Goal: Task Accomplishment & Management: Use online tool/utility

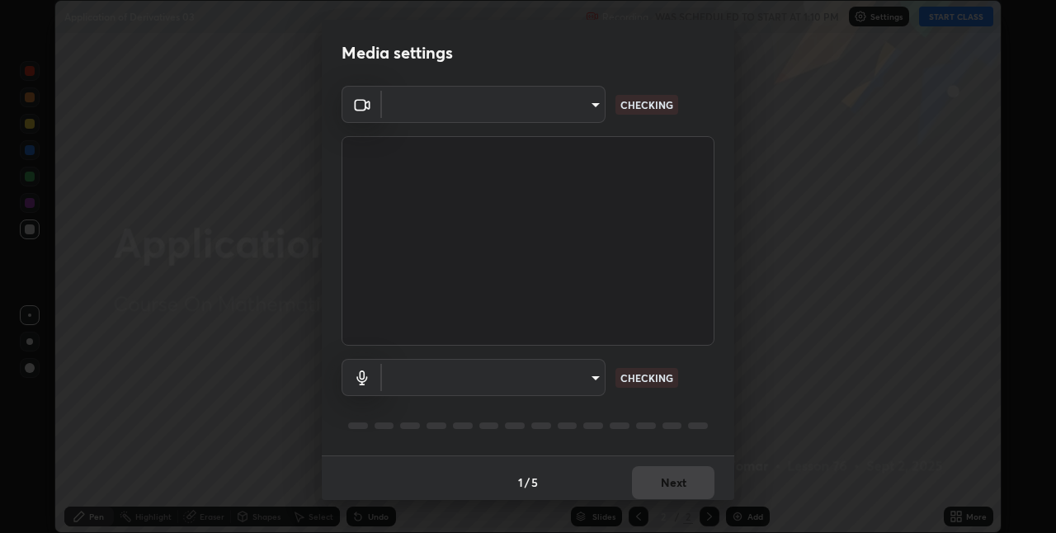
scroll to position [8, 0]
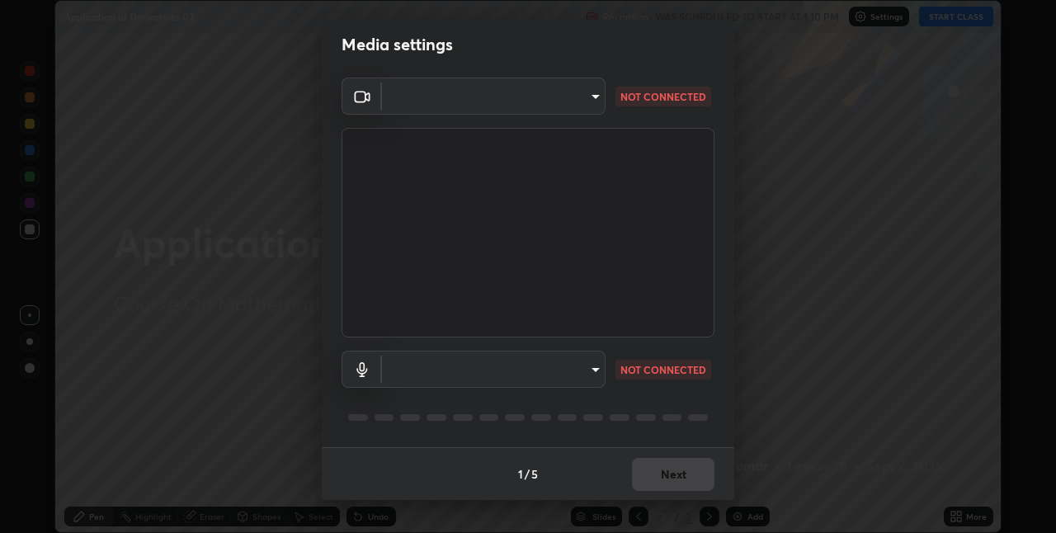
type input "75e712147918ca24a41eb6164b5846738d9e08eb627840b9f55e10290e3177b1"
click at [587, 367] on body "Erase all Application of Derivatives 03 Recording WAS SCHEDULED TO START AT 1:1…" at bounding box center [528, 266] width 1056 height 533
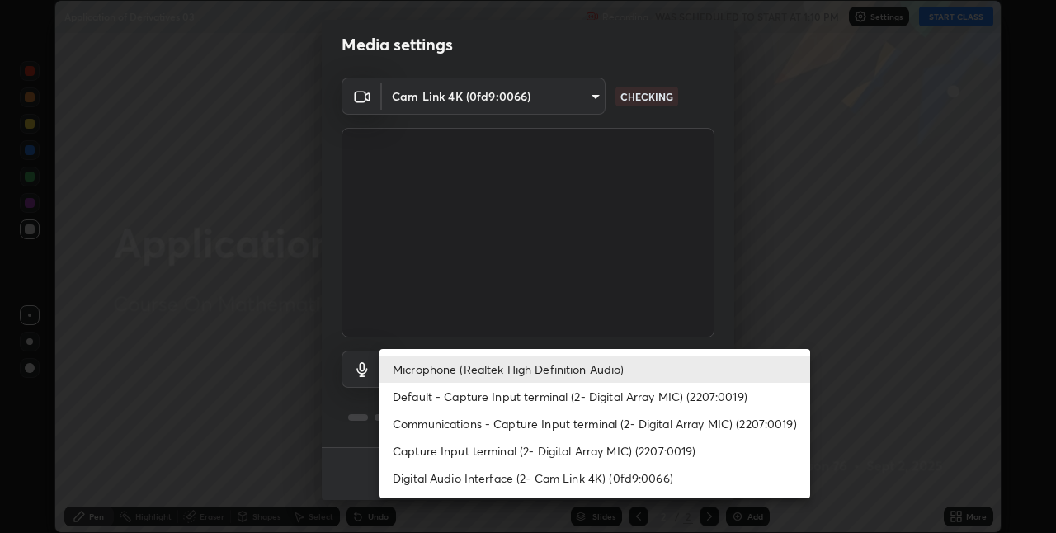
click at [607, 405] on li "Default - Capture Input terminal (2- Digital Array MIC) (2207:0019)" at bounding box center [595, 396] width 431 height 27
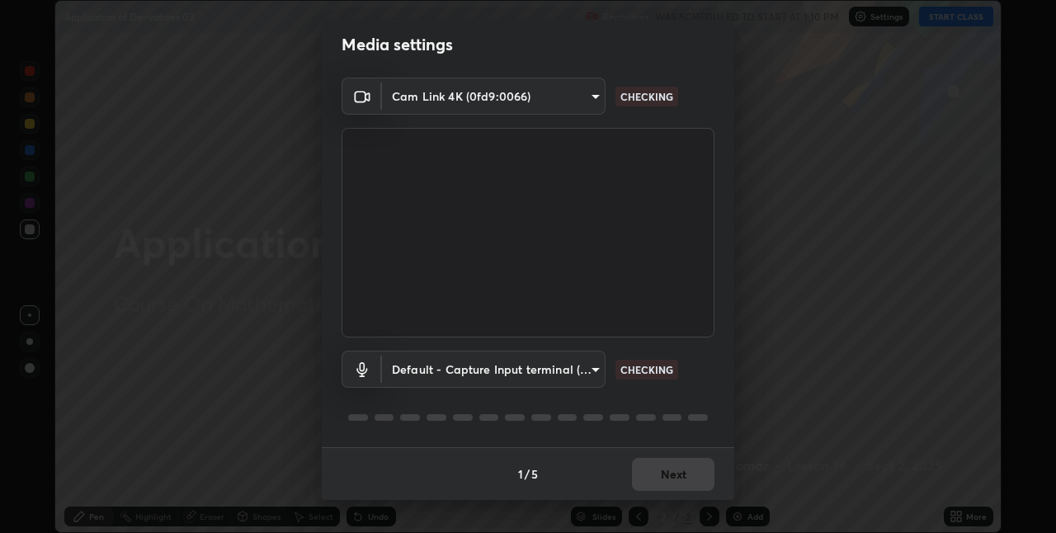
click at [586, 374] on body "Erase all Application of Derivatives 03 Recording WAS SCHEDULED TO START AT 1:1…" at bounding box center [528, 266] width 1056 height 533
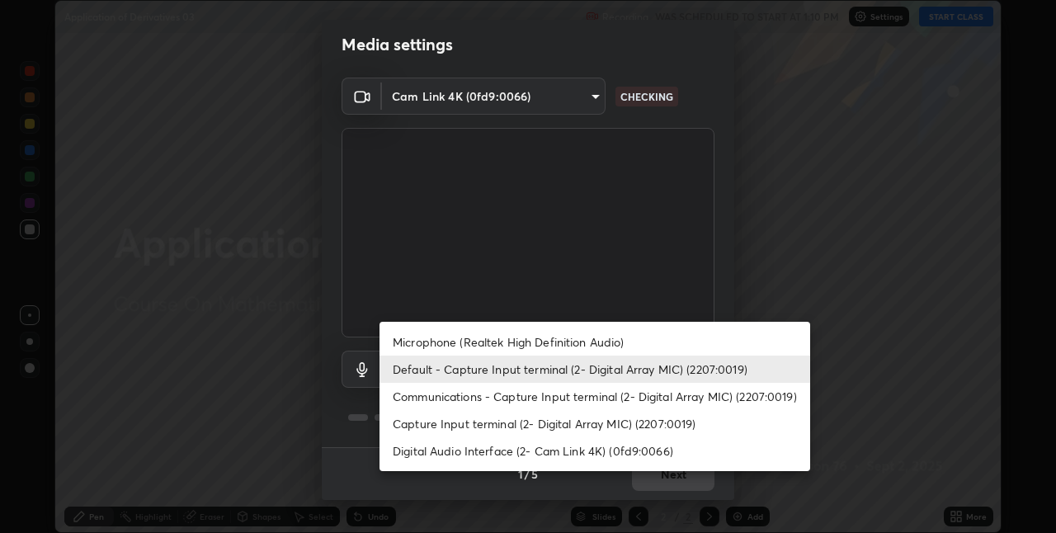
click at [583, 342] on li "Microphone (Realtek High Definition Audio)" at bounding box center [595, 341] width 431 height 27
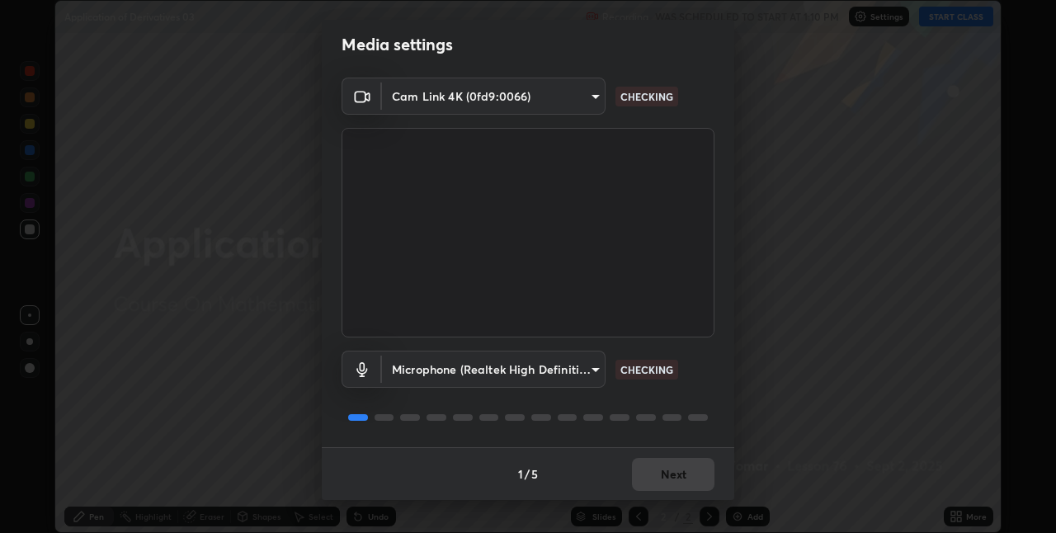
click at [587, 368] on body "Erase all Application of Derivatives 03 Recording WAS SCHEDULED TO START AT 1:1…" at bounding box center [528, 266] width 1056 height 533
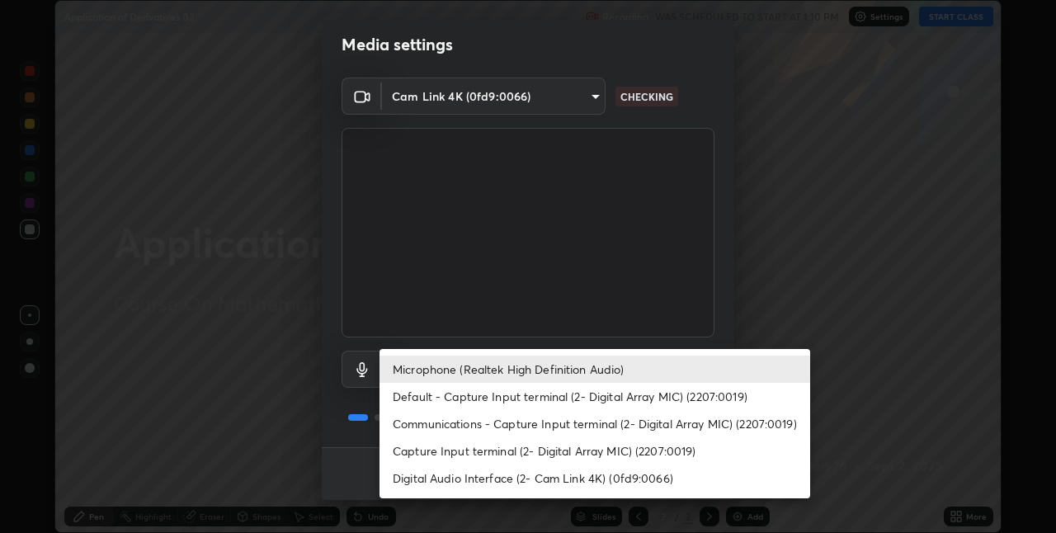
click at [587, 397] on li "Default - Capture Input terminal (2- Digital Array MIC) (2207:0019)" at bounding box center [595, 396] width 431 height 27
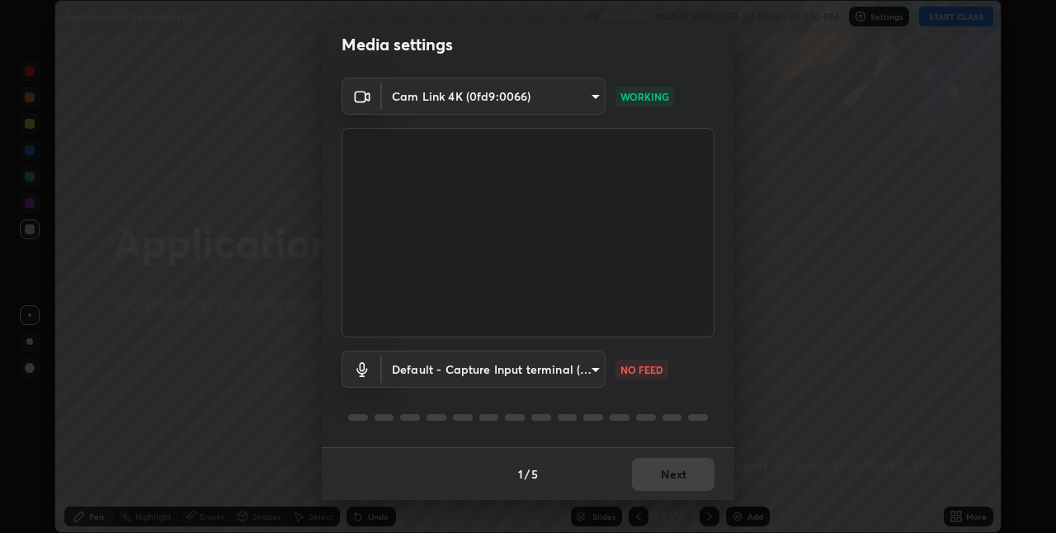
click at [564, 369] on body "Erase all Application of Derivatives 03 Recording WAS SCHEDULED TO START AT 1:1…" at bounding box center [528, 266] width 1056 height 533
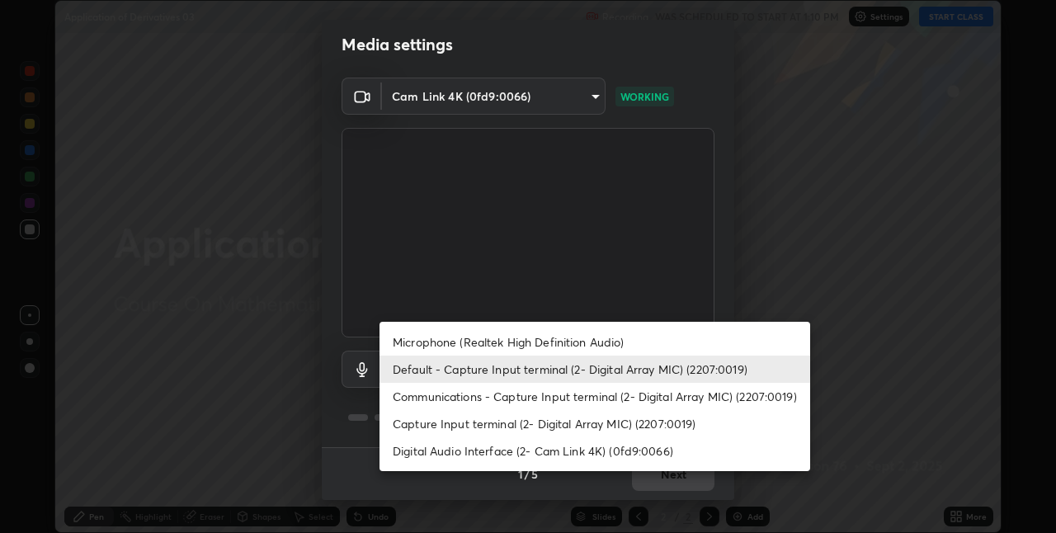
click at [578, 341] on li "Microphone (Realtek High Definition Audio)" at bounding box center [595, 341] width 431 height 27
type input "edabd9cc8d126c1a73767365600906e9c5a4425c76421b07867cf48dbb908c86"
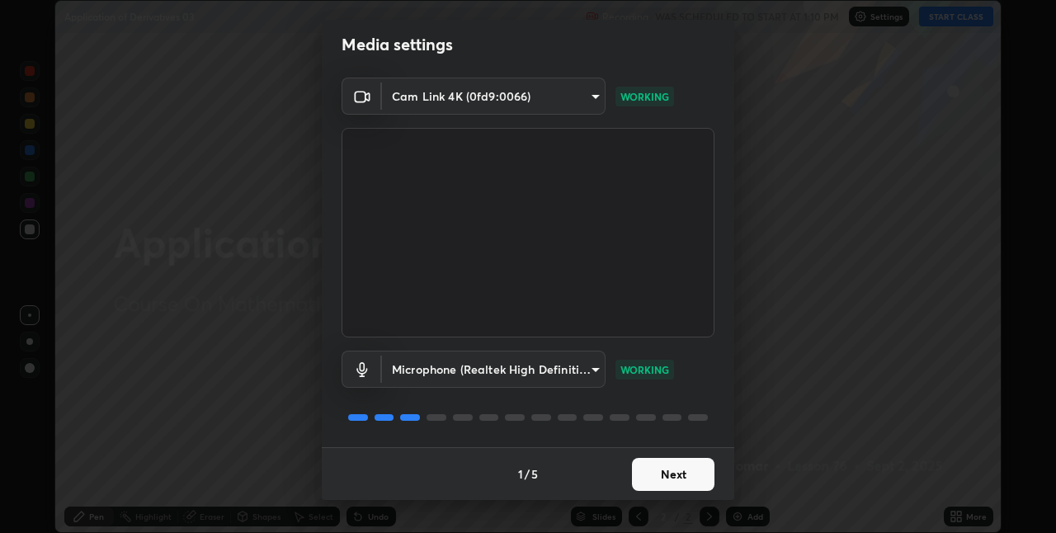
click at [673, 477] on button "Next" at bounding box center [673, 474] width 83 height 33
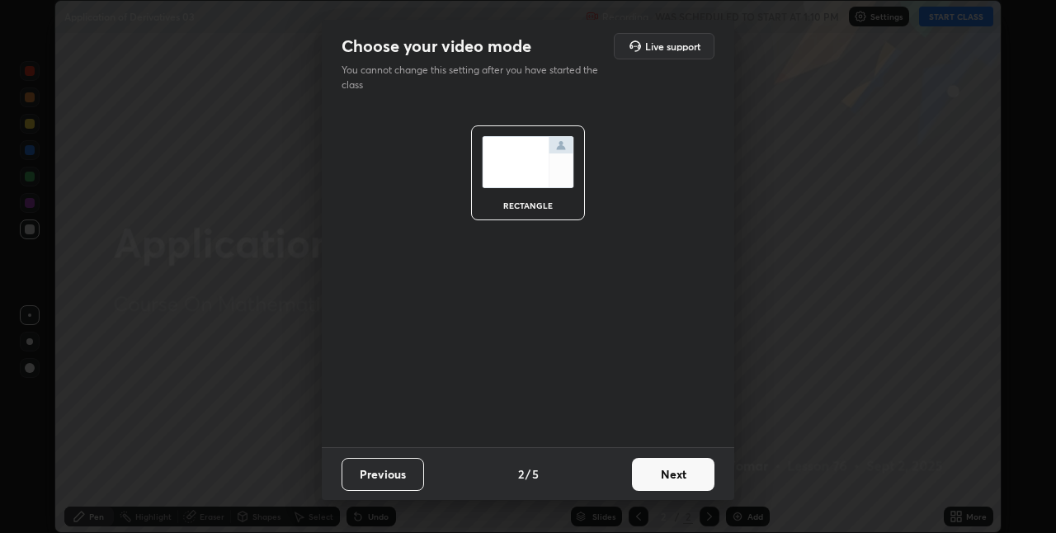
scroll to position [0, 0]
click at [669, 479] on button "Next" at bounding box center [673, 474] width 83 height 33
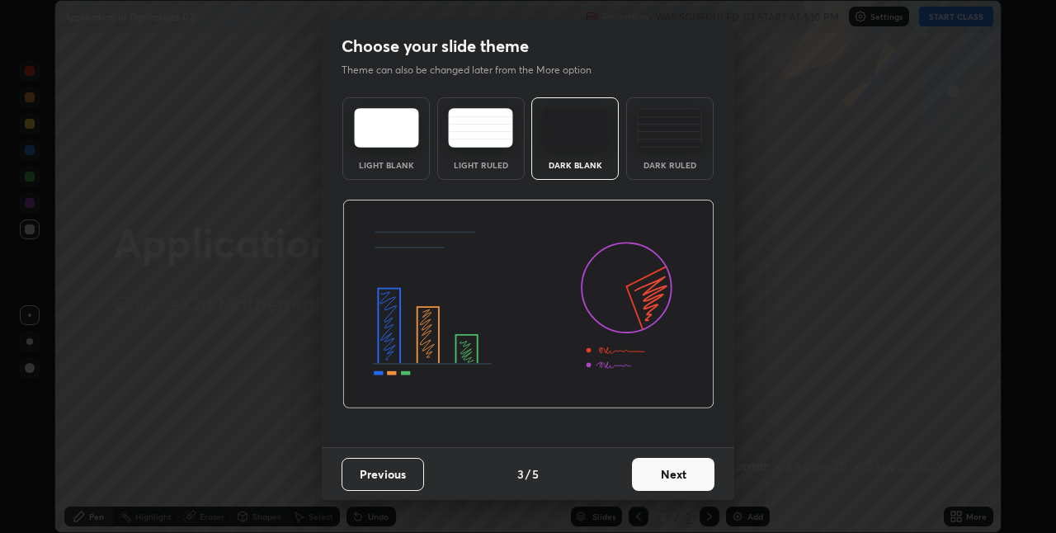
click at [672, 473] on button "Next" at bounding box center [673, 474] width 83 height 33
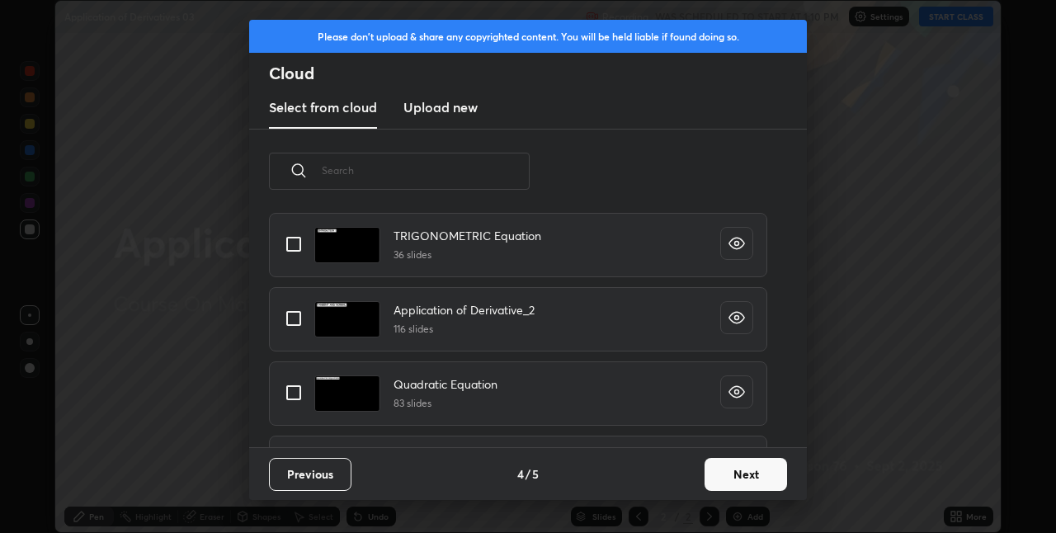
scroll to position [1246, 0]
click at [291, 317] on input "grid" at bounding box center [293, 317] width 35 height 35
checkbox input "true"
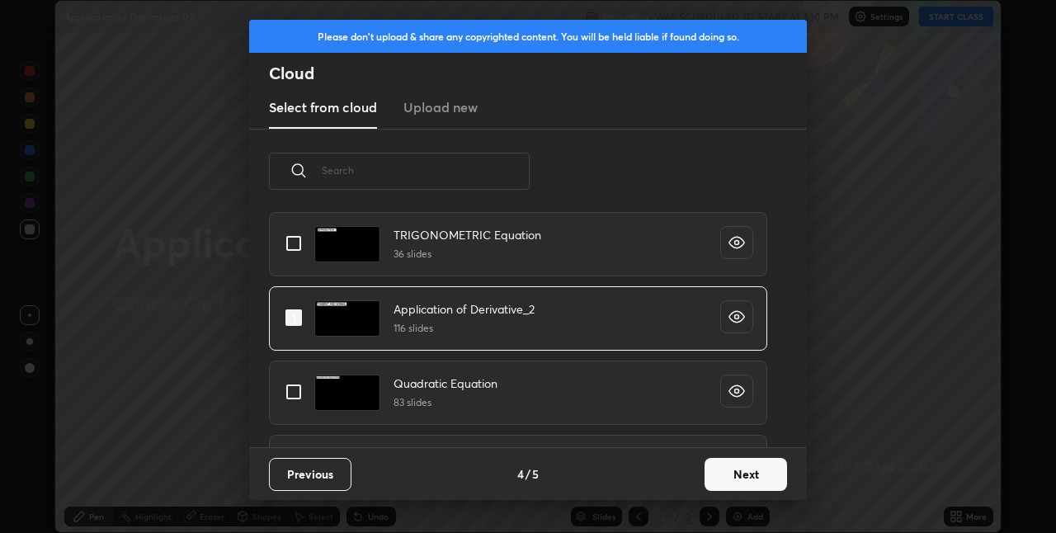
click at [715, 472] on button "Next" at bounding box center [746, 474] width 83 height 33
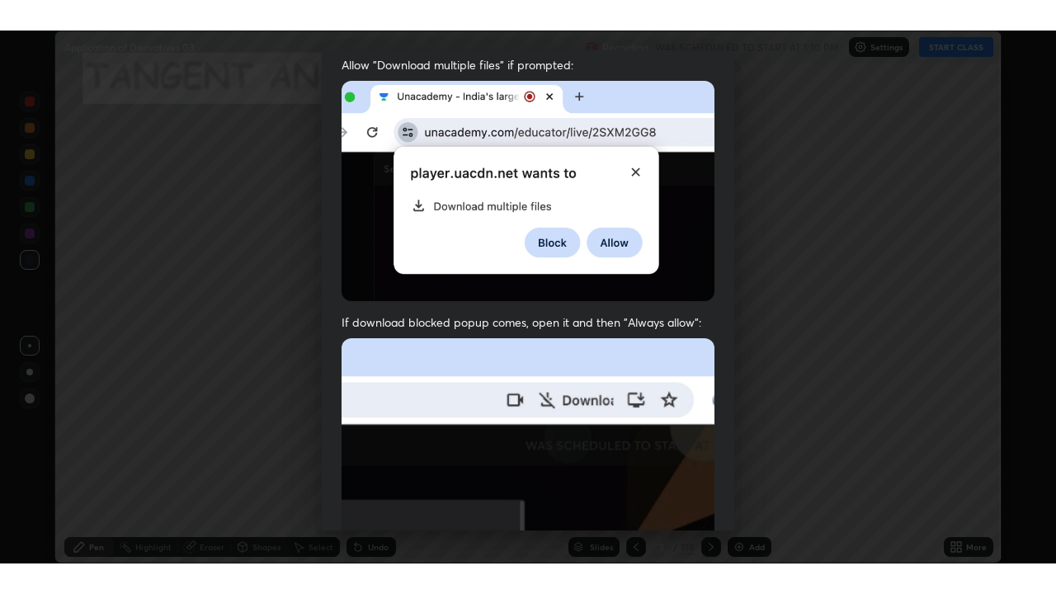
scroll to position [345, 0]
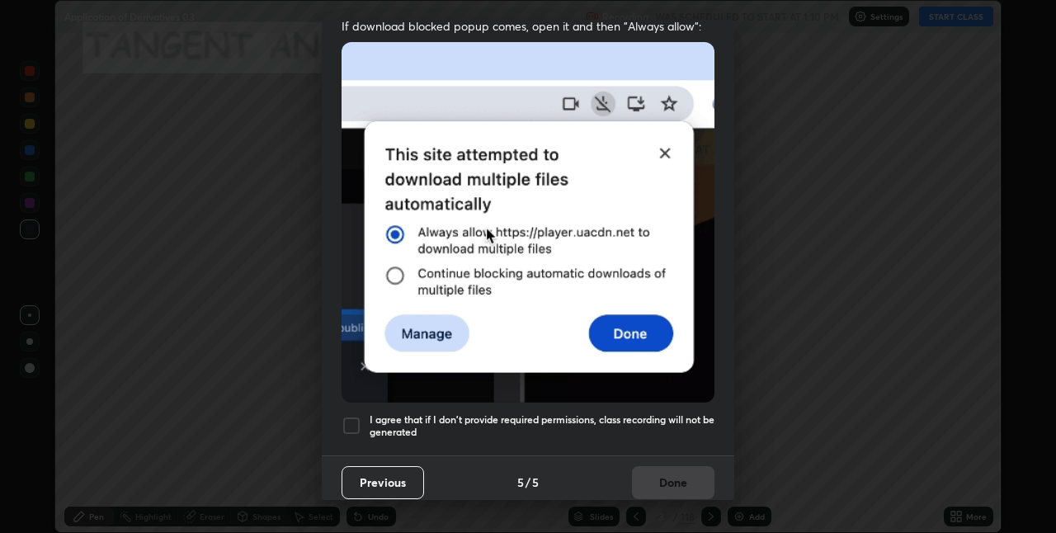
click at [350, 418] on div at bounding box center [352, 426] width 20 height 20
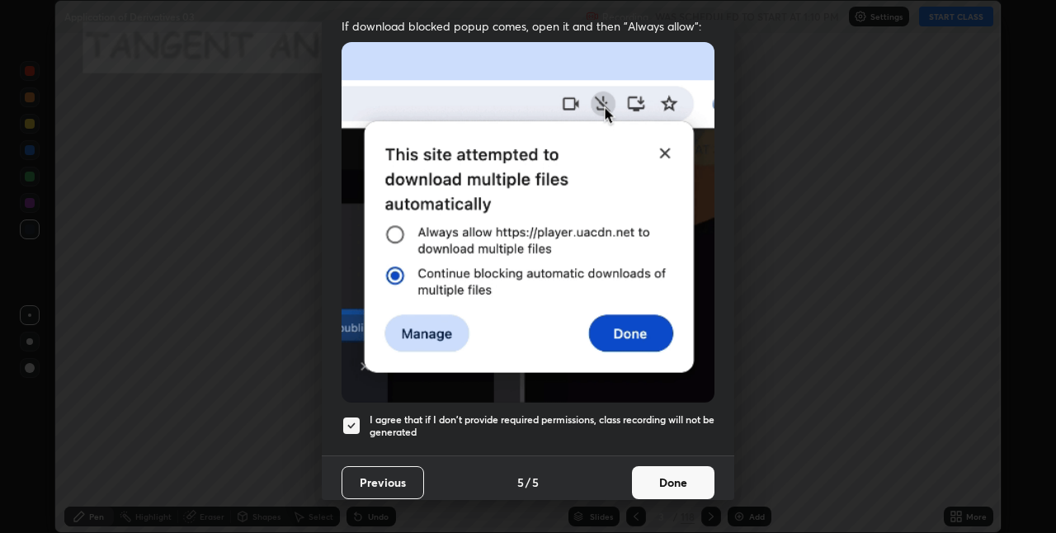
click at [664, 475] on button "Done" at bounding box center [673, 482] width 83 height 33
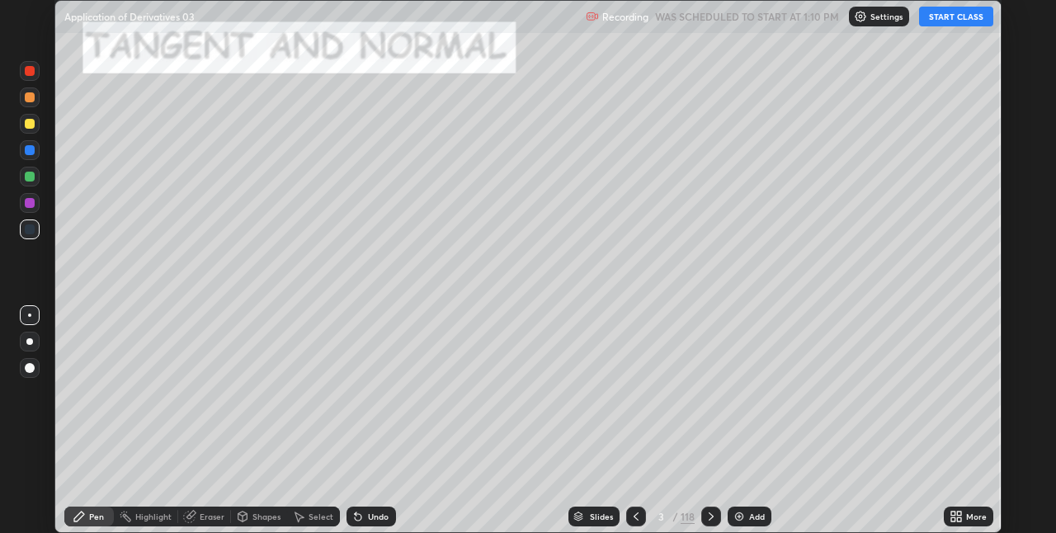
click at [963, 517] on icon at bounding box center [956, 516] width 13 height 13
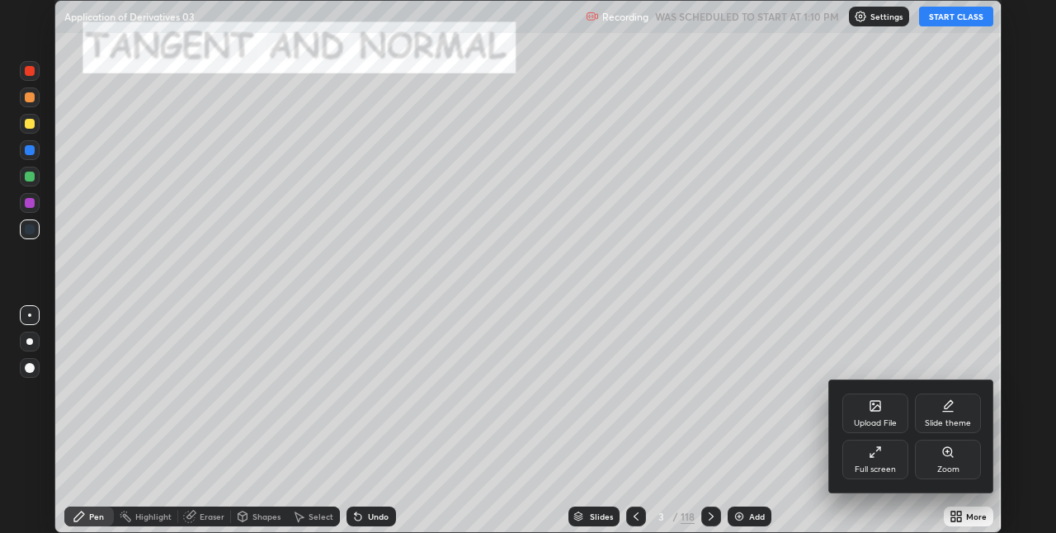
click at [854, 461] on div "Full screen" at bounding box center [876, 460] width 66 height 40
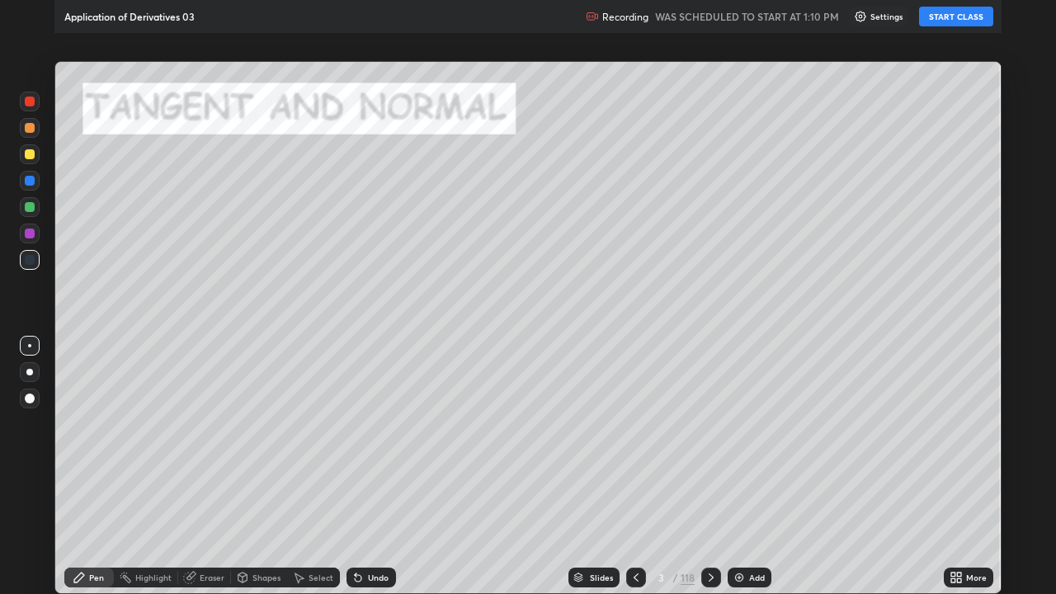
scroll to position [594, 1056]
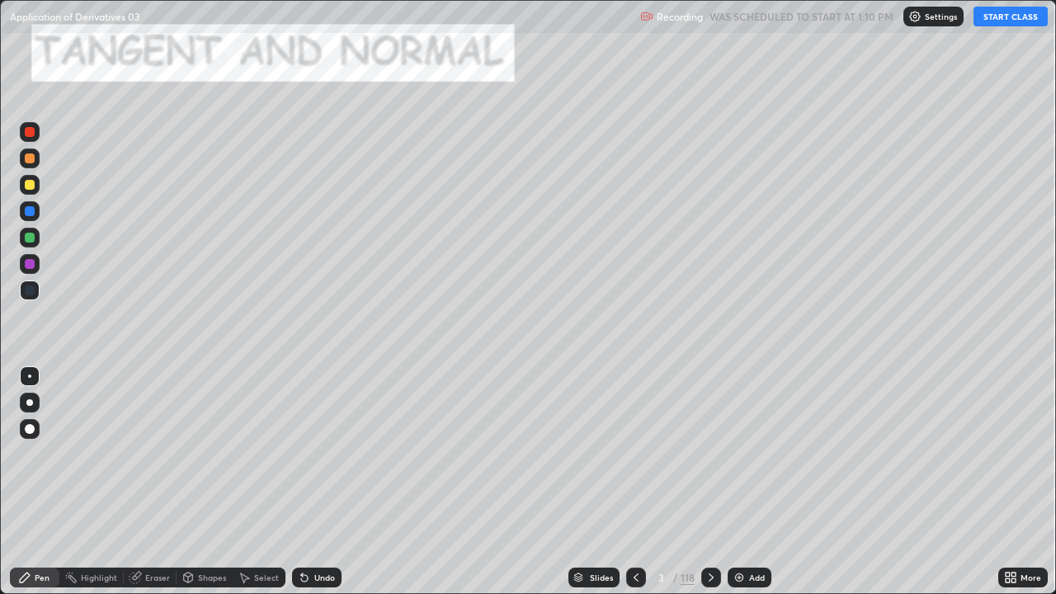
click at [1000, 21] on button "START CLASS" at bounding box center [1011, 17] width 74 height 20
click at [682, 532] on div "118" at bounding box center [688, 577] width 14 height 15
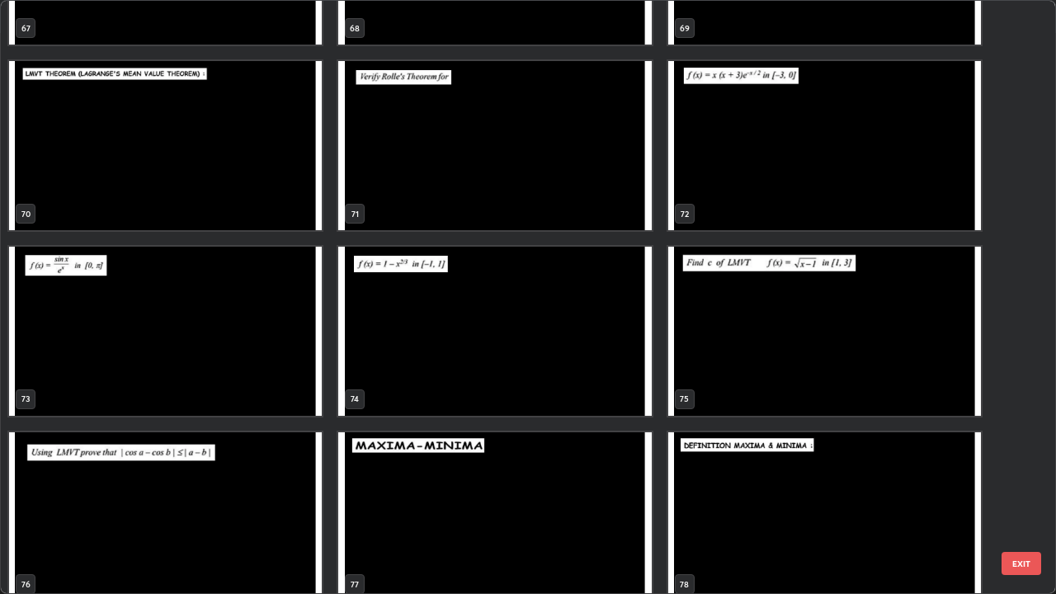
scroll to position [4210, 0]
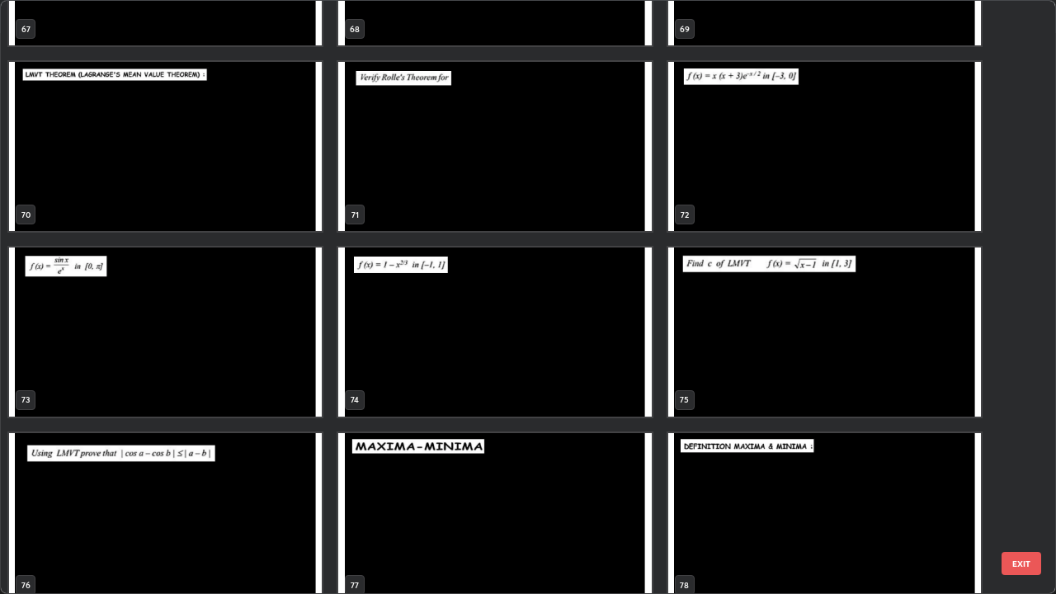
click at [772, 331] on img "grid" at bounding box center [824, 332] width 313 height 169
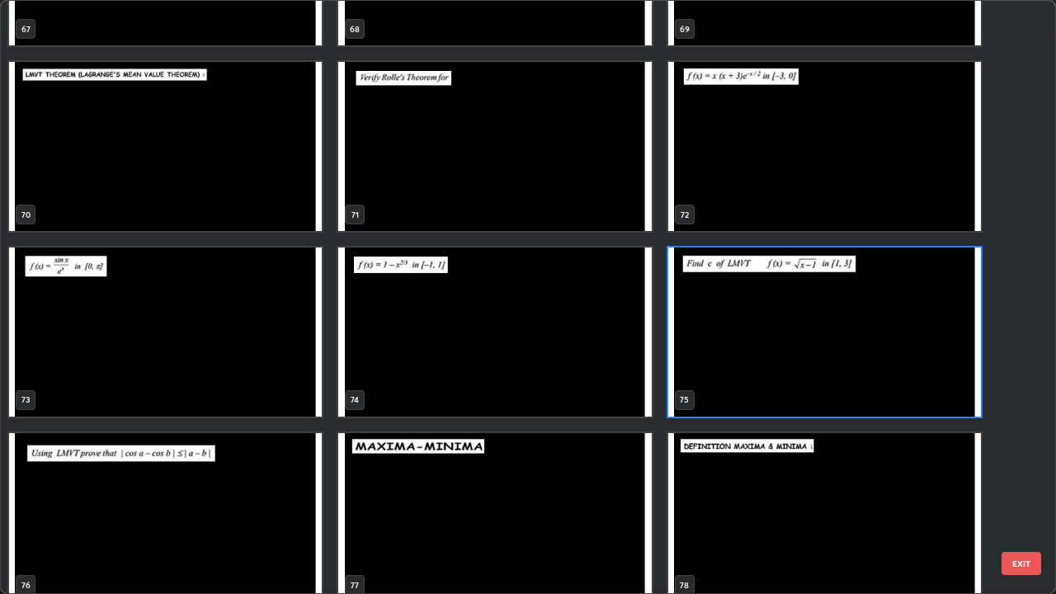
click at [772, 331] on img "grid" at bounding box center [824, 332] width 313 height 169
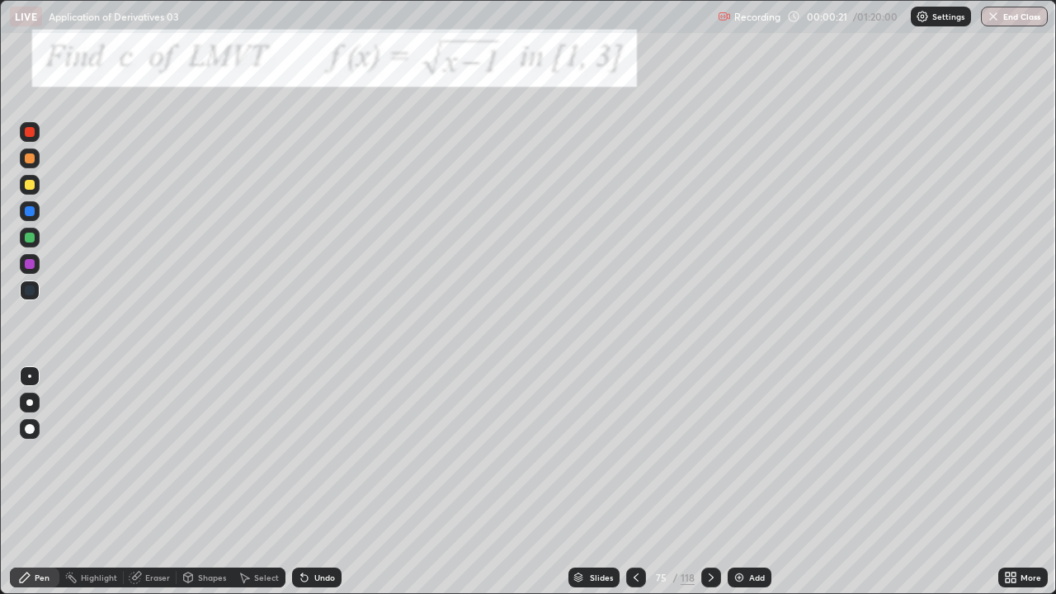
click at [709, 532] on icon at bounding box center [711, 577] width 13 height 13
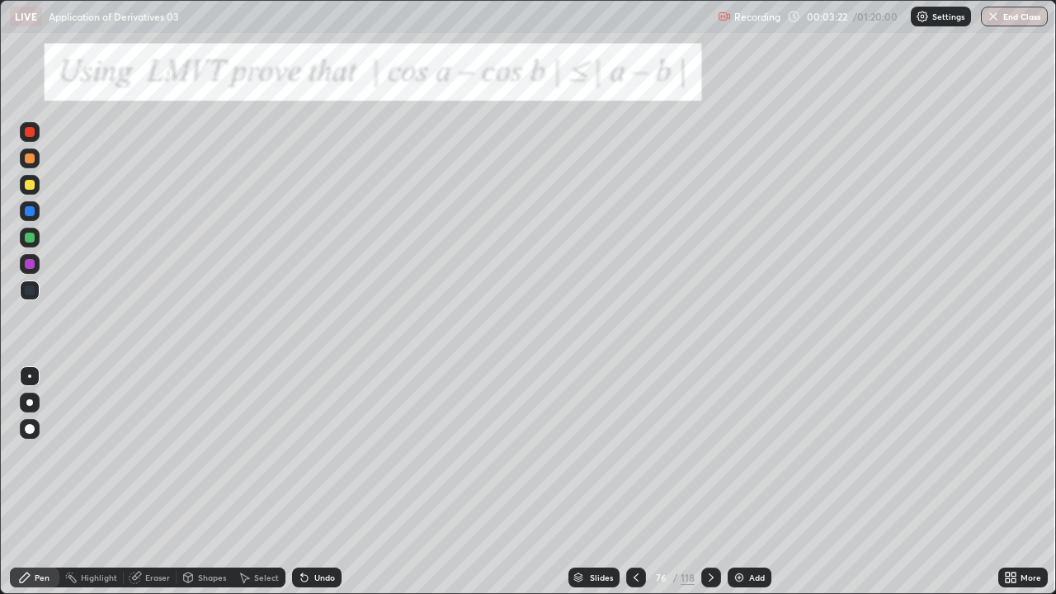
click at [31, 191] on div at bounding box center [30, 185] width 20 height 20
click at [26, 265] on div at bounding box center [30, 264] width 10 height 10
click at [314, 532] on div "Undo" at bounding box center [324, 578] width 21 height 8
click at [710, 532] on icon at bounding box center [711, 577] width 13 height 13
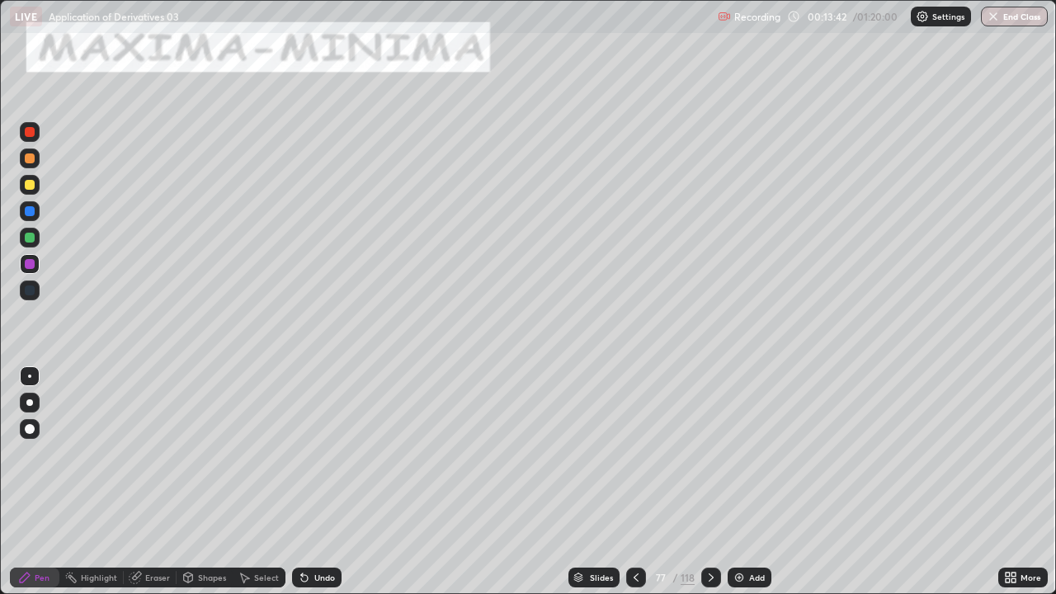
click at [710, 532] on icon at bounding box center [711, 577] width 13 height 13
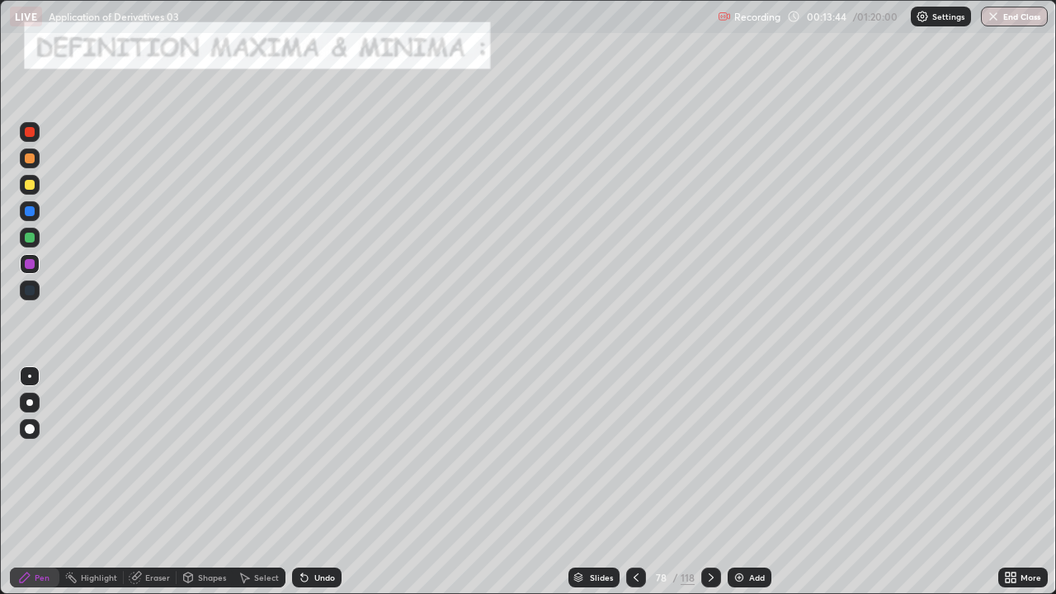
click at [705, 532] on icon at bounding box center [711, 577] width 13 height 13
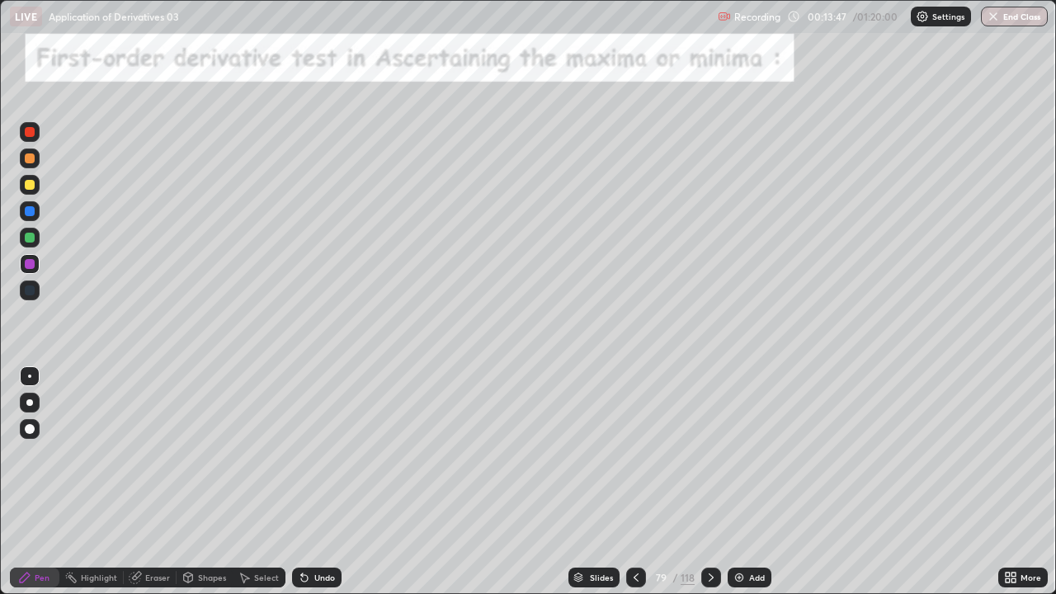
click at [635, 532] on icon at bounding box center [636, 577] width 13 height 13
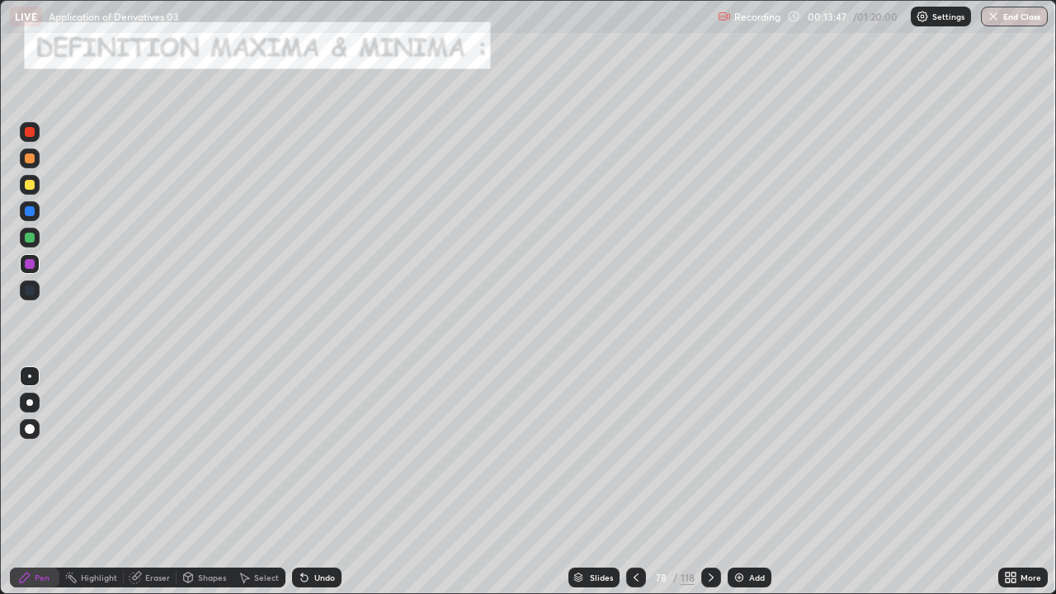
click at [635, 532] on icon at bounding box center [636, 577] width 13 height 13
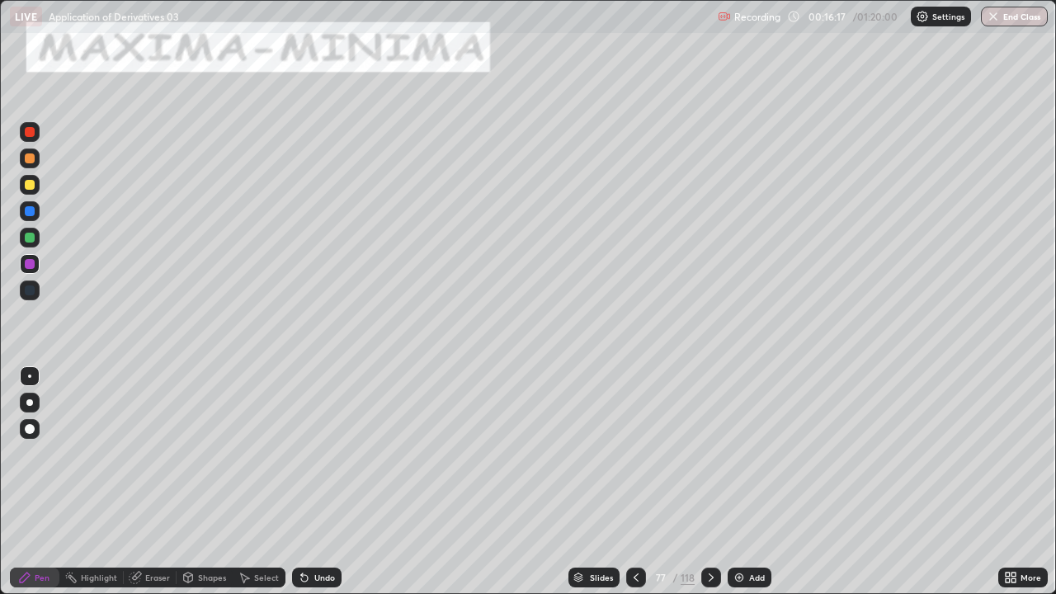
click at [29, 242] on div at bounding box center [30, 238] width 10 height 10
click at [31, 188] on div at bounding box center [30, 185] width 10 height 10
click at [30, 212] on div at bounding box center [30, 211] width 10 height 10
click at [30, 186] on div at bounding box center [30, 185] width 10 height 10
click at [709, 532] on div at bounding box center [711, 578] width 20 height 20
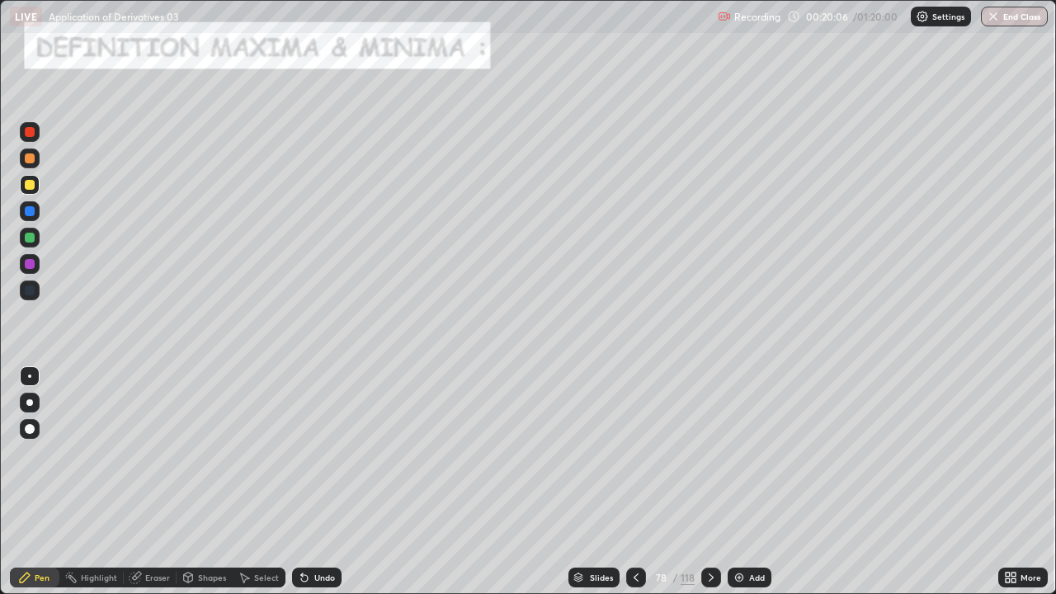
click at [710, 532] on icon at bounding box center [711, 577] width 13 height 13
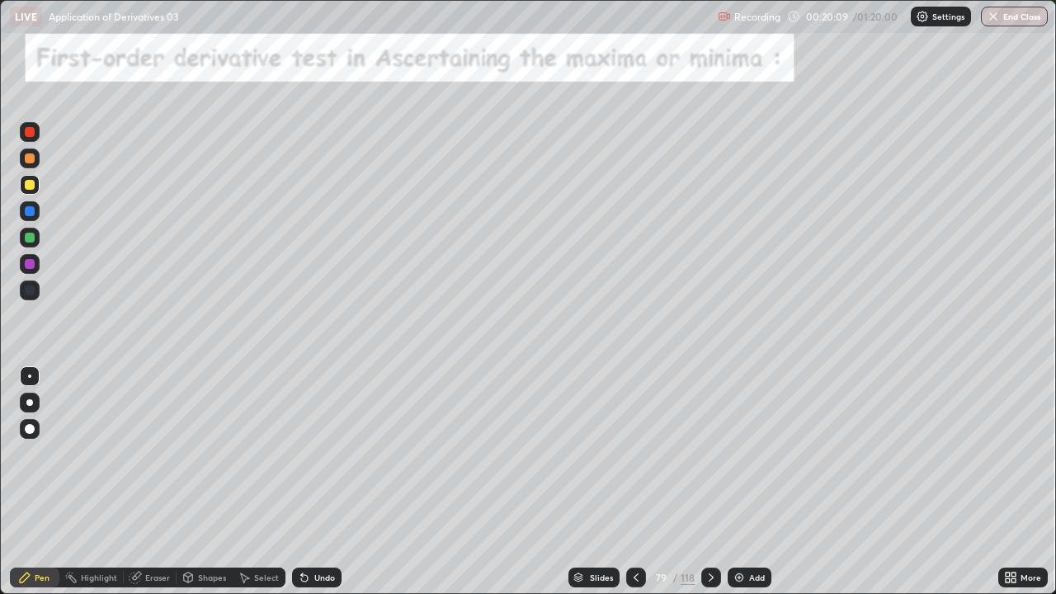
click at [635, 532] on icon at bounding box center [636, 577] width 13 height 13
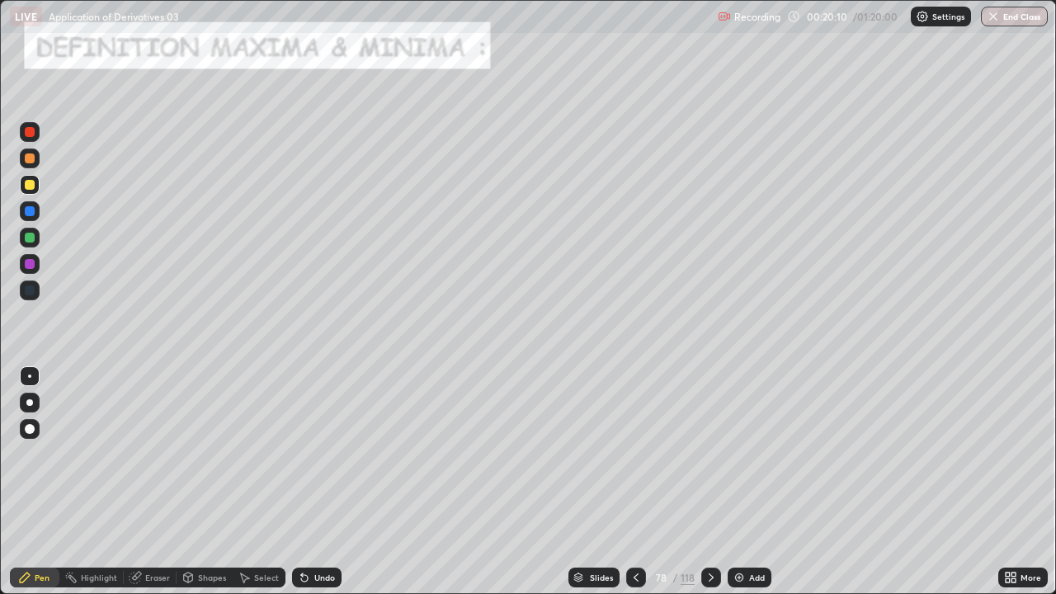
click at [27, 236] on div at bounding box center [30, 238] width 10 height 10
click at [30, 210] on div at bounding box center [30, 211] width 10 height 10
click at [26, 191] on div at bounding box center [30, 185] width 20 height 20
click at [30, 213] on div at bounding box center [30, 211] width 10 height 10
click at [315, 532] on div "Undo" at bounding box center [317, 578] width 50 height 20
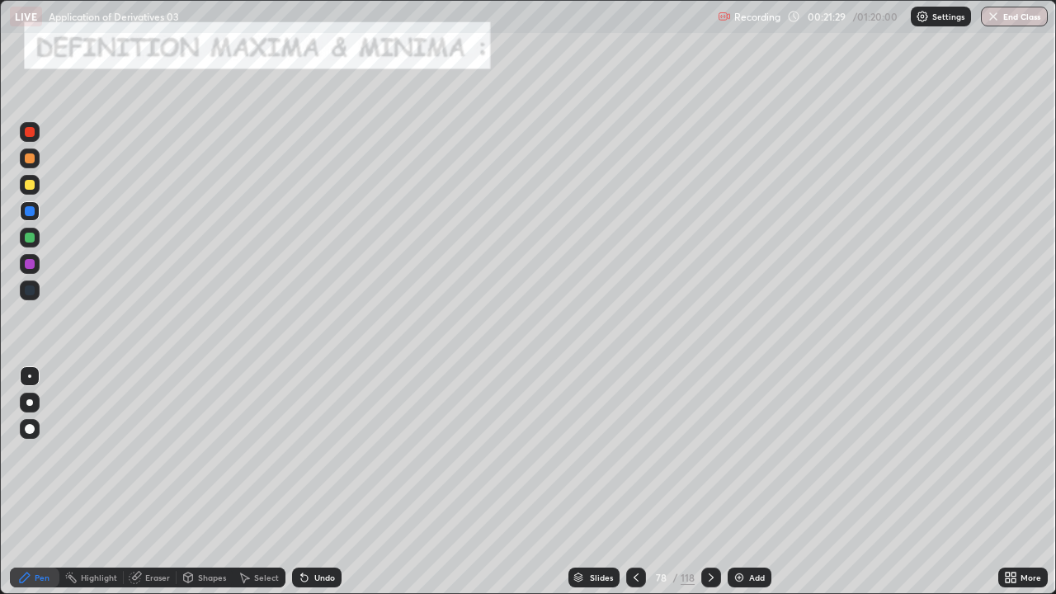
click at [315, 532] on div "Undo" at bounding box center [317, 578] width 50 height 20
click at [320, 532] on div "Undo" at bounding box center [317, 578] width 50 height 20
click at [327, 532] on div "Undo" at bounding box center [317, 578] width 50 height 20
click at [333, 532] on div "Undo" at bounding box center [317, 578] width 50 height 20
click at [30, 262] on div at bounding box center [30, 264] width 10 height 10
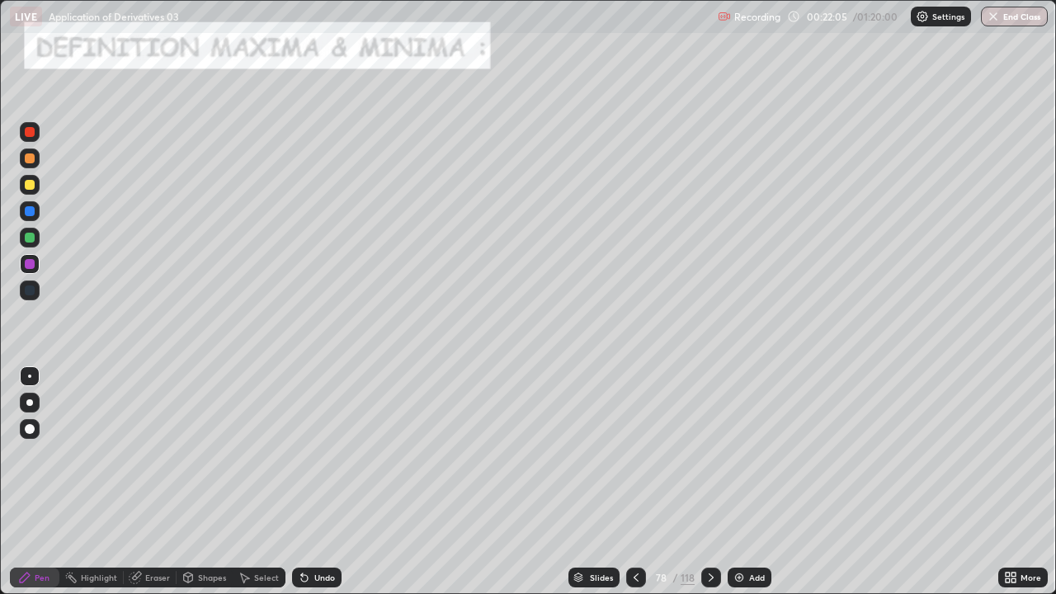
click at [30, 133] on div at bounding box center [30, 132] width 10 height 10
click at [314, 532] on div "Undo" at bounding box center [324, 578] width 21 height 8
click at [320, 532] on div "Undo" at bounding box center [324, 578] width 21 height 8
click at [319, 532] on div "Undo" at bounding box center [324, 578] width 21 height 8
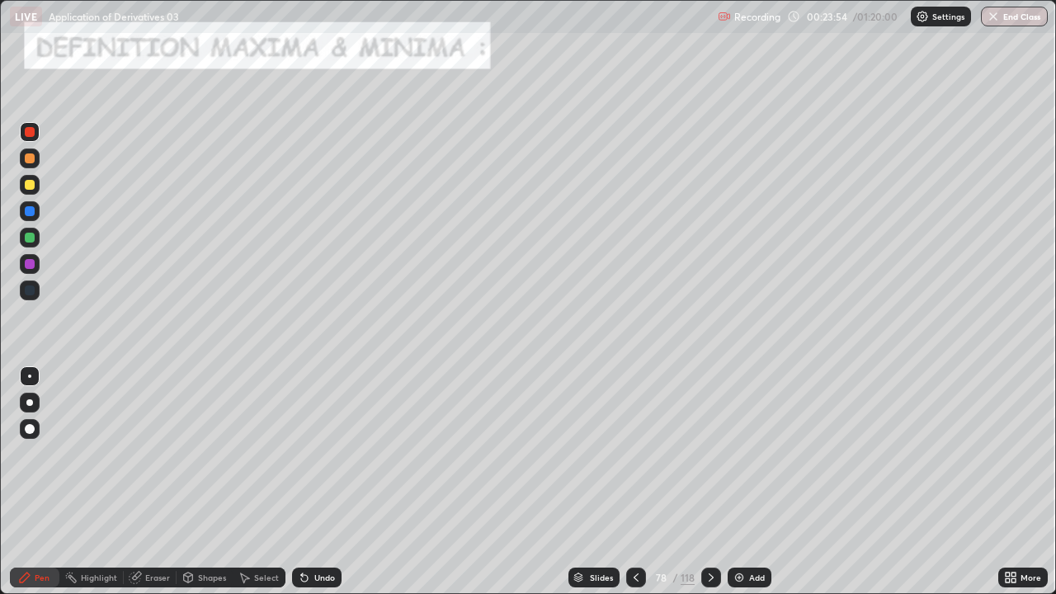
click at [317, 532] on div "Undo" at bounding box center [317, 578] width 50 height 20
click at [31, 219] on div at bounding box center [30, 211] width 20 height 20
click at [709, 532] on icon at bounding box center [711, 577] width 13 height 13
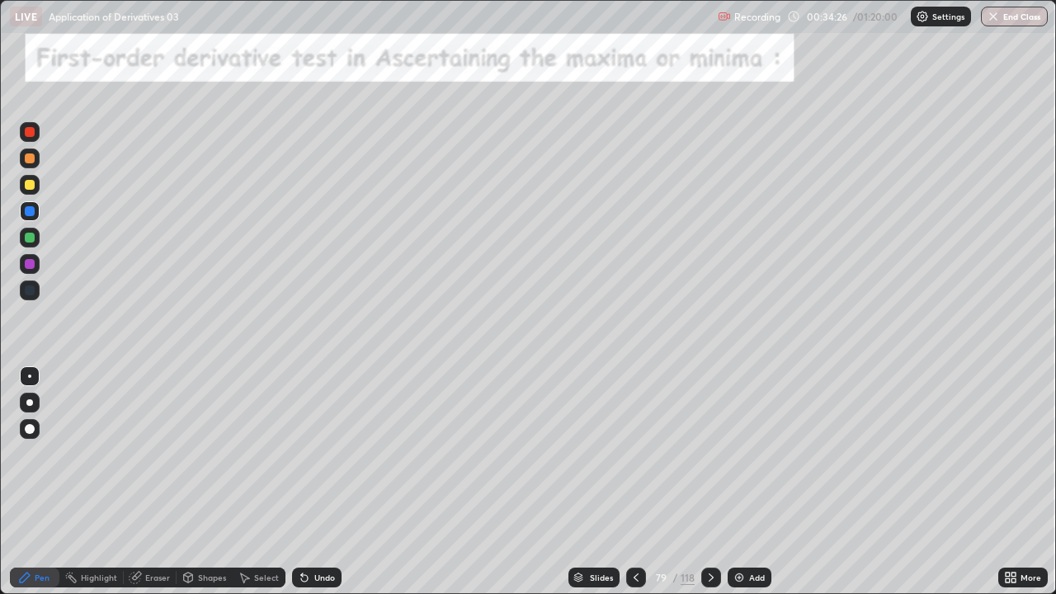
click at [634, 532] on icon at bounding box center [636, 578] width 5 height 8
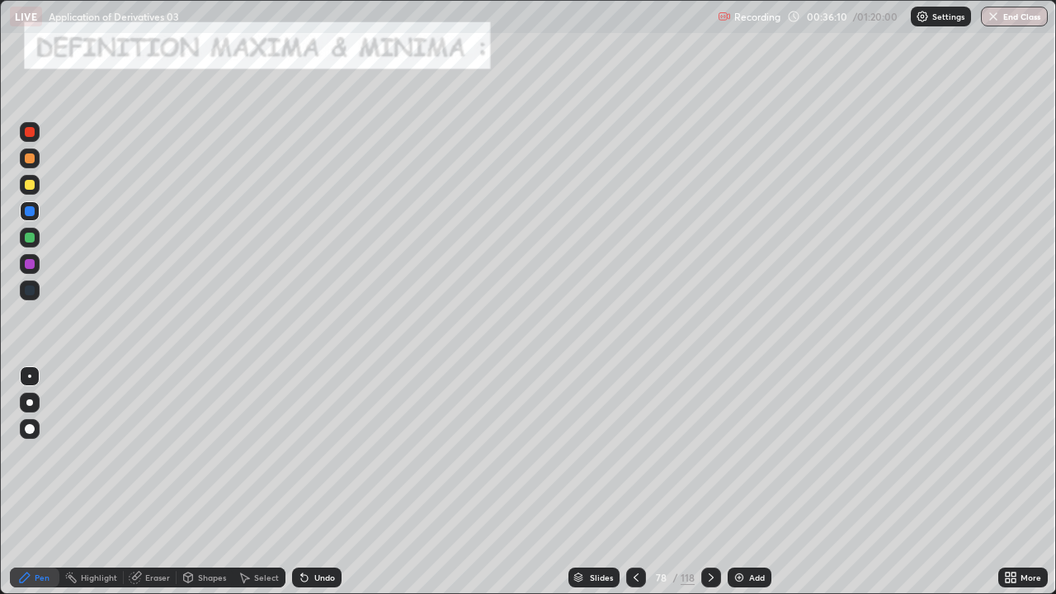
click at [711, 532] on icon at bounding box center [711, 578] width 5 height 8
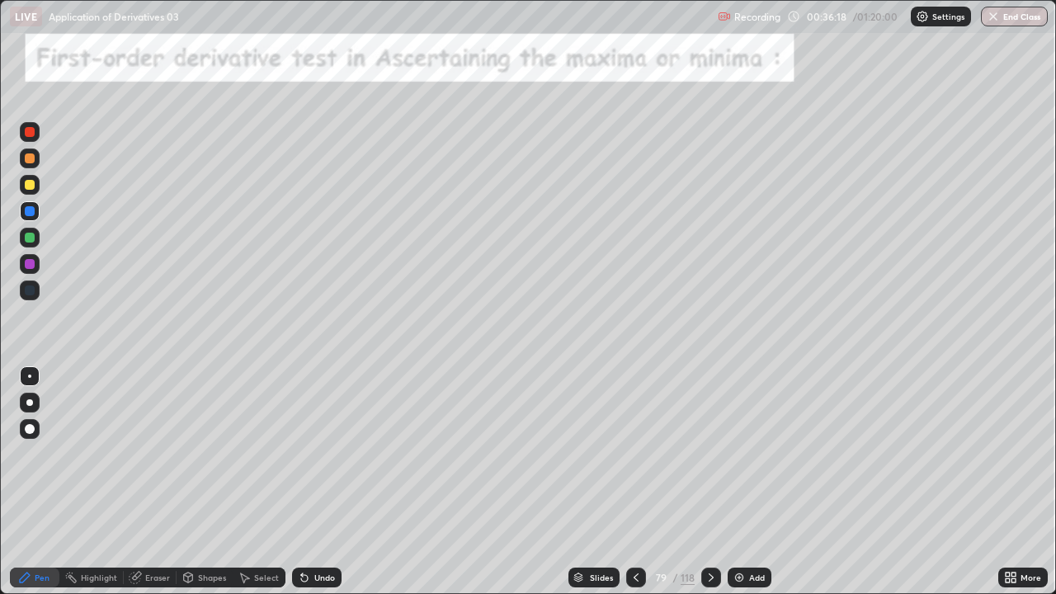
click at [32, 239] on div at bounding box center [30, 238] width 10 height 10
click at [35, 185] on div at bounding box center [30, 185] width 20 height 20
click at [310, 532] on div "Undo" at bounding box center [317, 578] width 50 height 20
click at [28, 241] on div at bounding box center [30, 238] width 10 height 10
click at [305, 532] on icon at bounding box center [304, 577] width 13 height 13
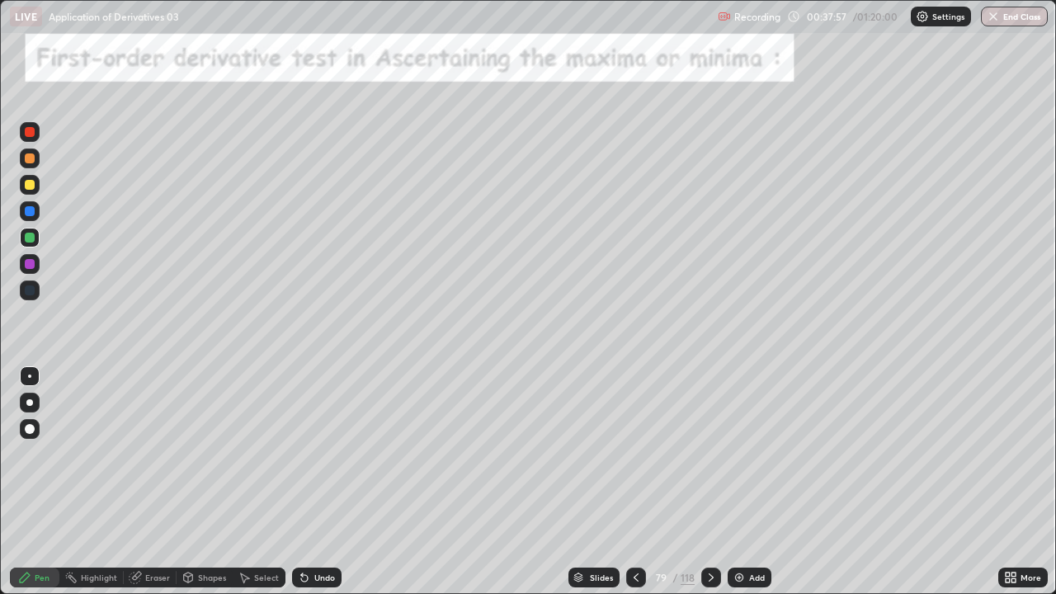
click at [305, 532] on icon at bounding box center [304, 577] width 13 height 13
click at [309, 532] on div "Undo" at bounding box center [317, 578] width 50 height 20
click at [302, 532] on icon at bounding box center [304, 578] width 7 height 7
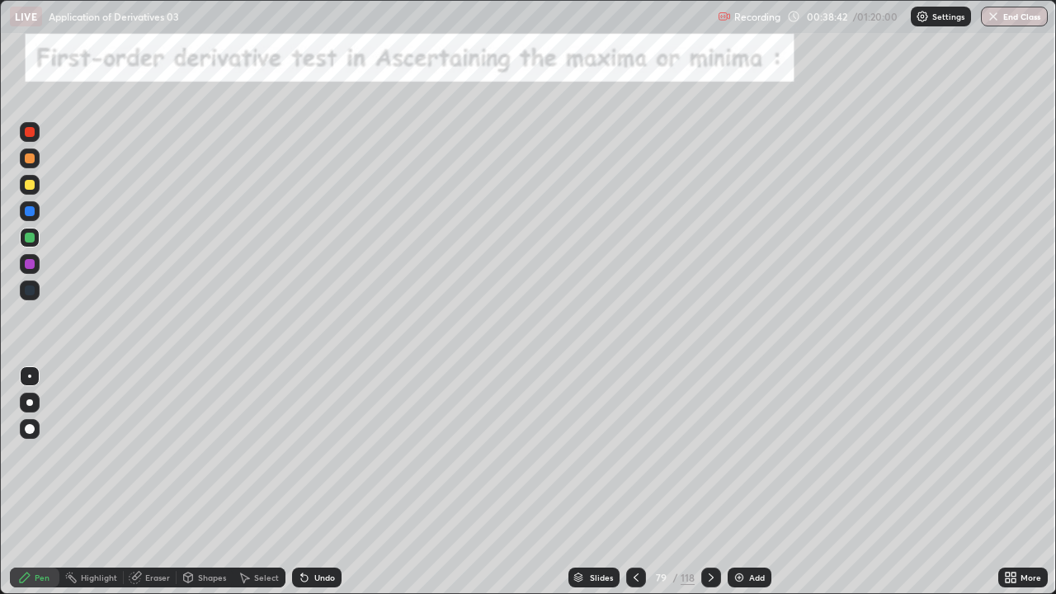
click at [314, 532] on div "Undo" at bounding box center [324, 578] width 21 height 8
click at [316, 532] on div "Undo" at bounding box center [317, 578] width 50 height 20
click at [315, 532] on div "Undo" at bounding box center [324, 578] width 21 height 8
click at [34, 185] on div at bounding box center [30, 185] width 10 height 10
click at [313, 532] on div "Undo" at bounding box center [317, 578] width 50 height 20
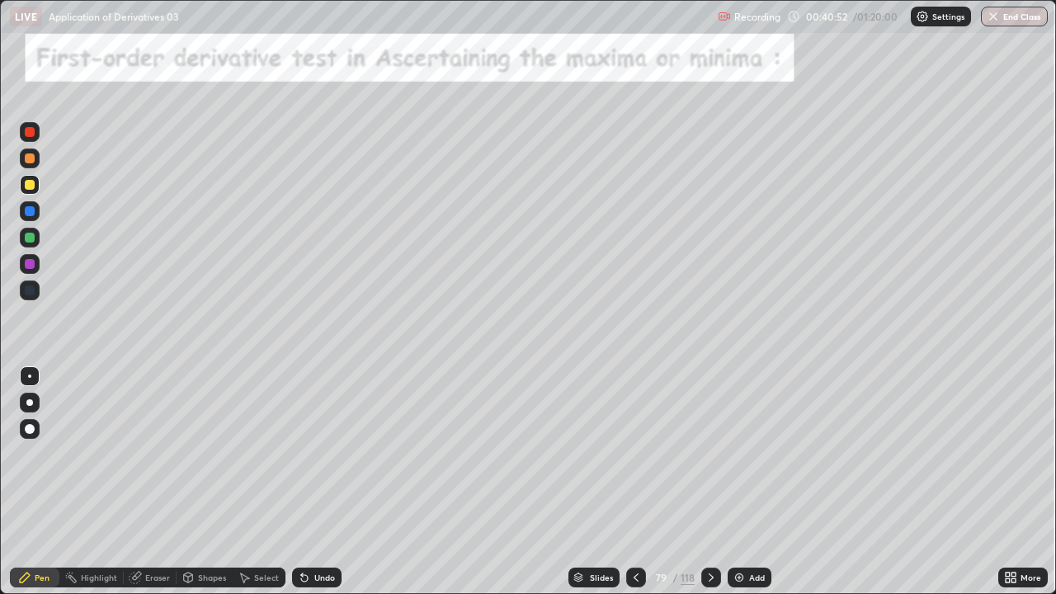
click at [746, 532] on div "Add" at bounding box center [750, 578] width 44 height 20
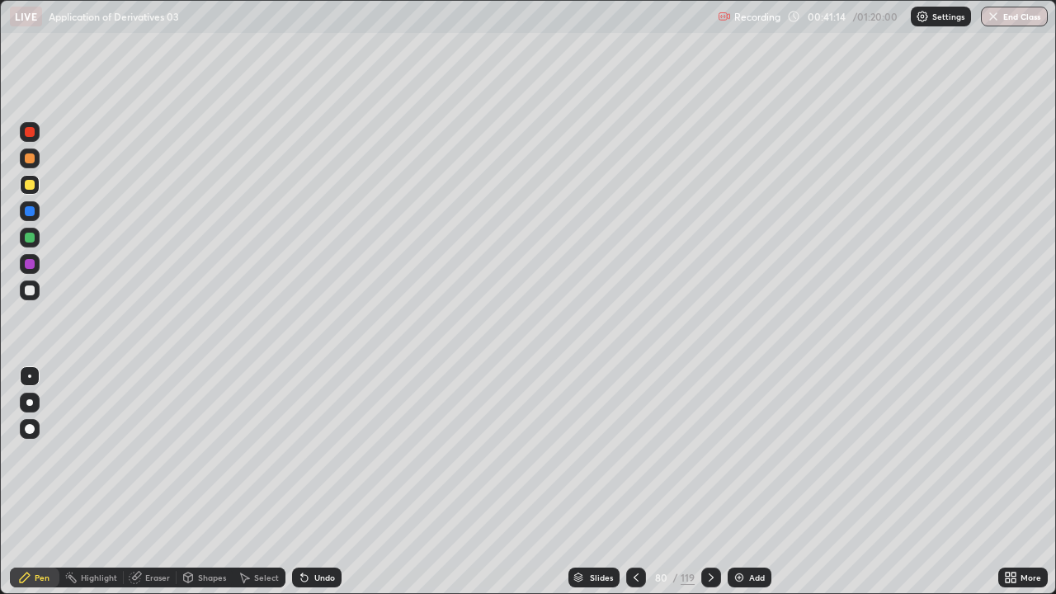
click at [310, 532] on div "Undo" at bounding box center [317, 578] width 50 height 20
click at [309, 532] on div "Undo" at bounding box center [317, 578] width 50 height 20
click at [641, 532] on div at bounding box center [636, 577] width 20 height 33
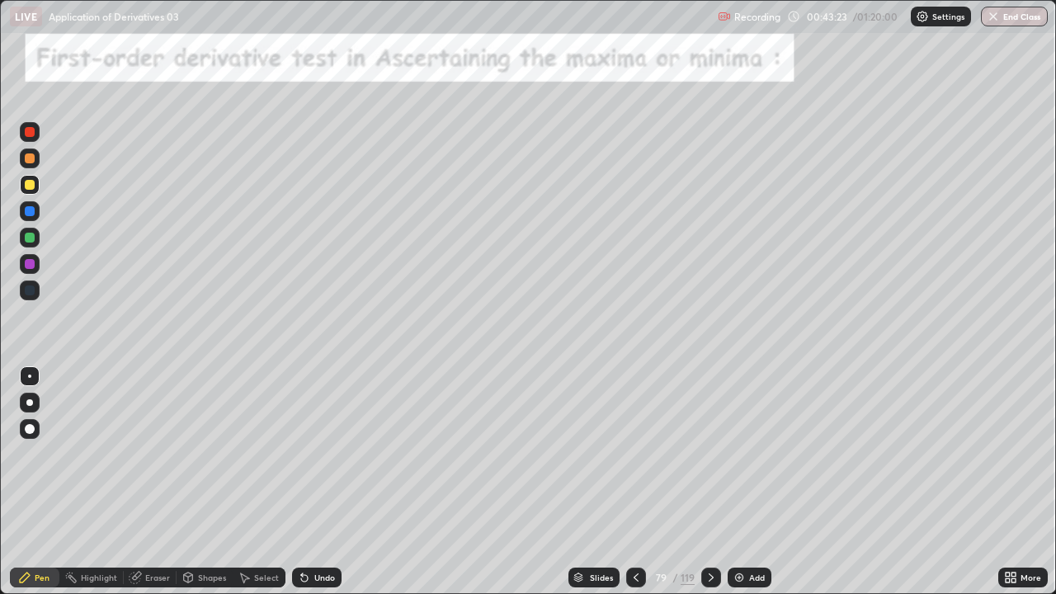
click at [709, 532] on icon at bounding box center [711, 577] width 13 height 13
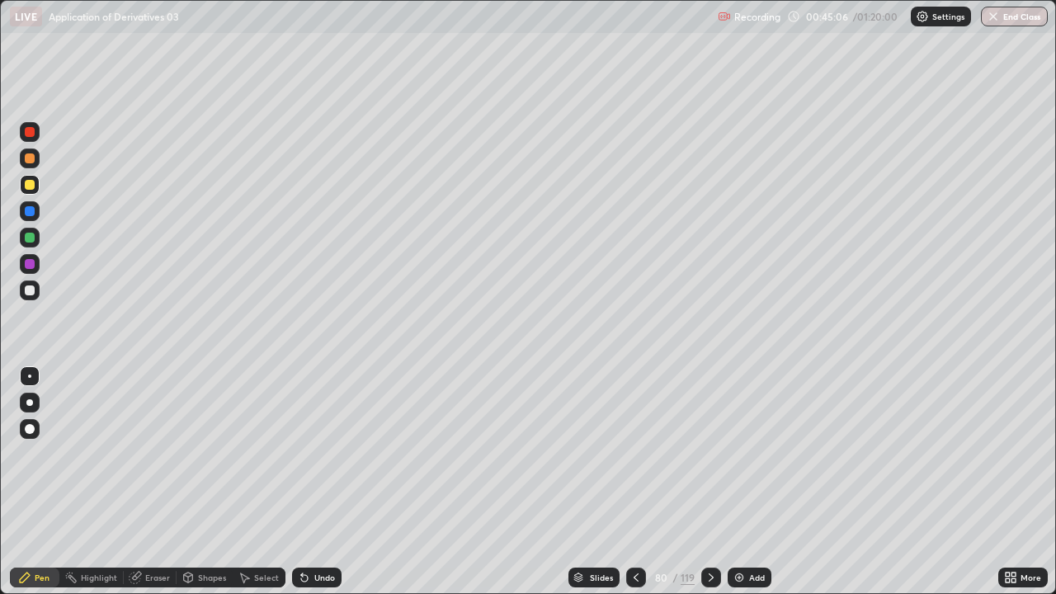
click at [743, 532] on img at bounding box center [739, 577] width 13 height 13
click at [31, 236] on div at bounding box center [30, 238] width 10 height 10
click at [328, 532] on div "Undo" at bounding box center [317, 578] width 50 height 20
click at [319, 532] on div "Undo" at bounding box center [324, 578] width 21 height 8
click at [28, 184] on div at bounding box center [30, 185] width 10 height 10
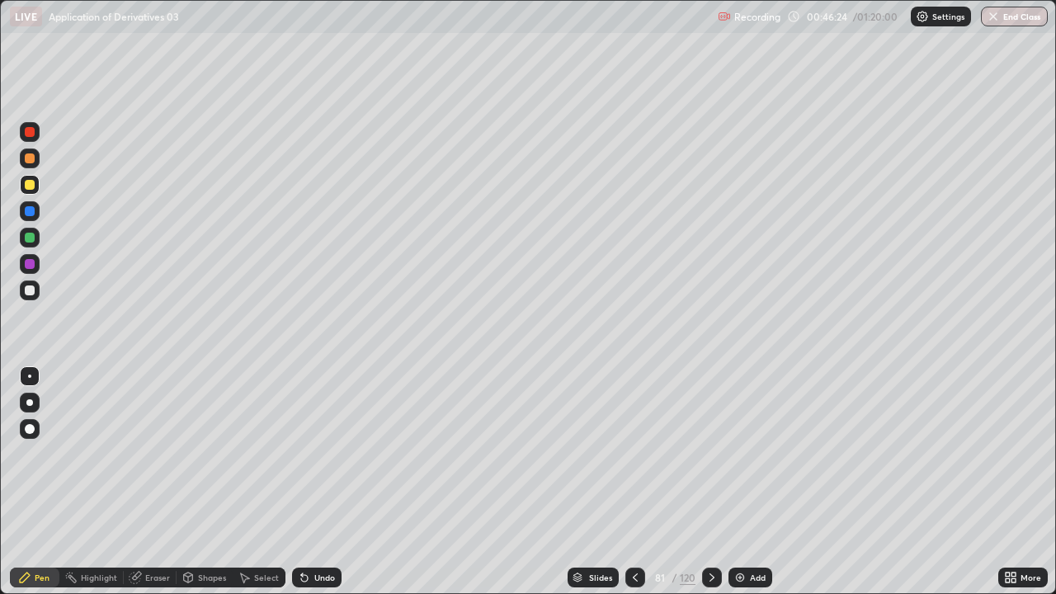
click at [28, 211] on div at bounding box center [30, 211] width 10 height 10
click at [27, 238] on div at bounding box center [30, 238] width 10 height 10
click at [709, 532] on icon at bounding box center [712, 577] width 13 height 13
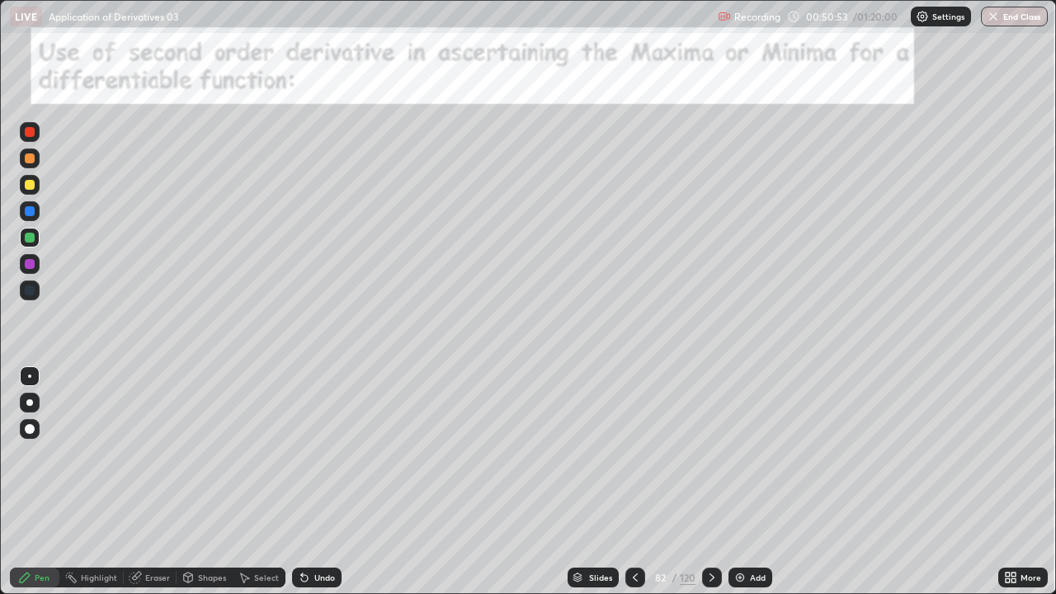
click at [633, 532] on icon at bounding box center [635, 577] width 13 height 13
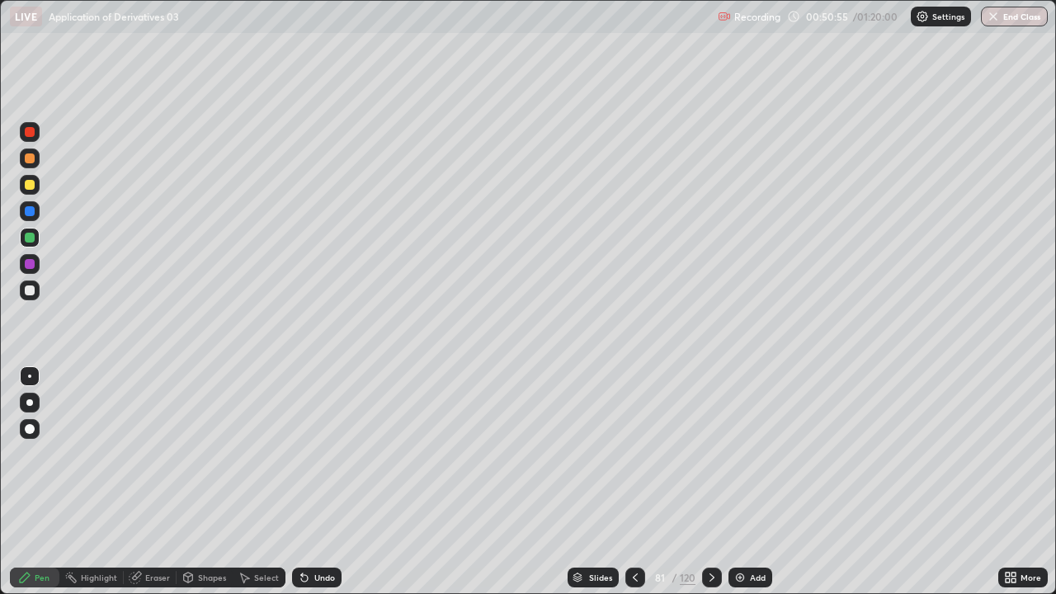
click at [750, 532] on div "Add" at bounding box center [758, 578] width 16 height 8
click at [36, 286] on div at bounding box center [30, 291] width 20 height 20
click at [146, 532] on div "Eraser" at bounding box center [157, 578] width 25 height 8
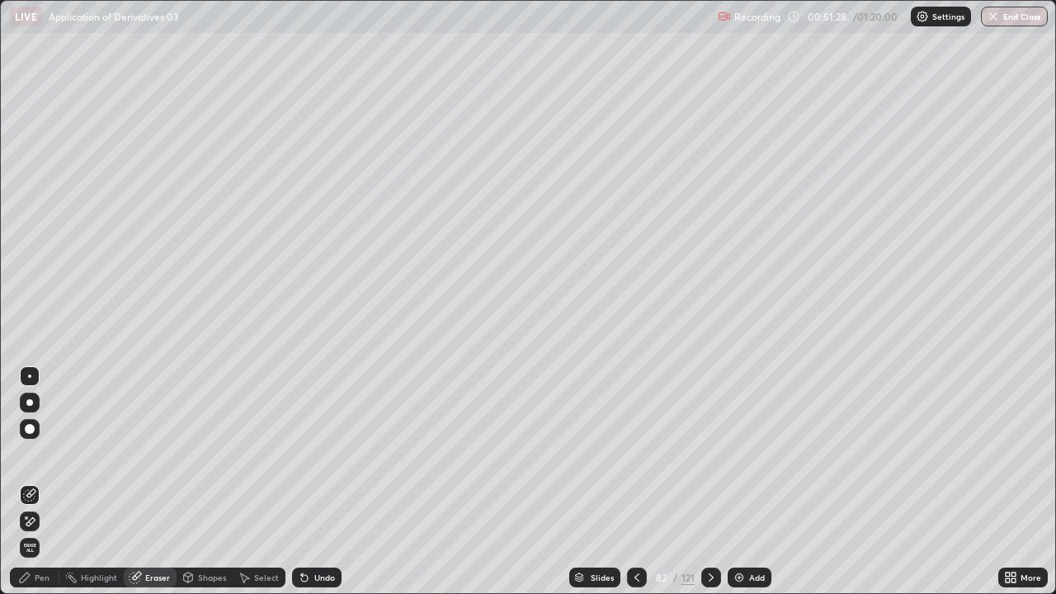
click at [45, 532] on div "Pen" at bounding box center [42, 578] width 15 height 8
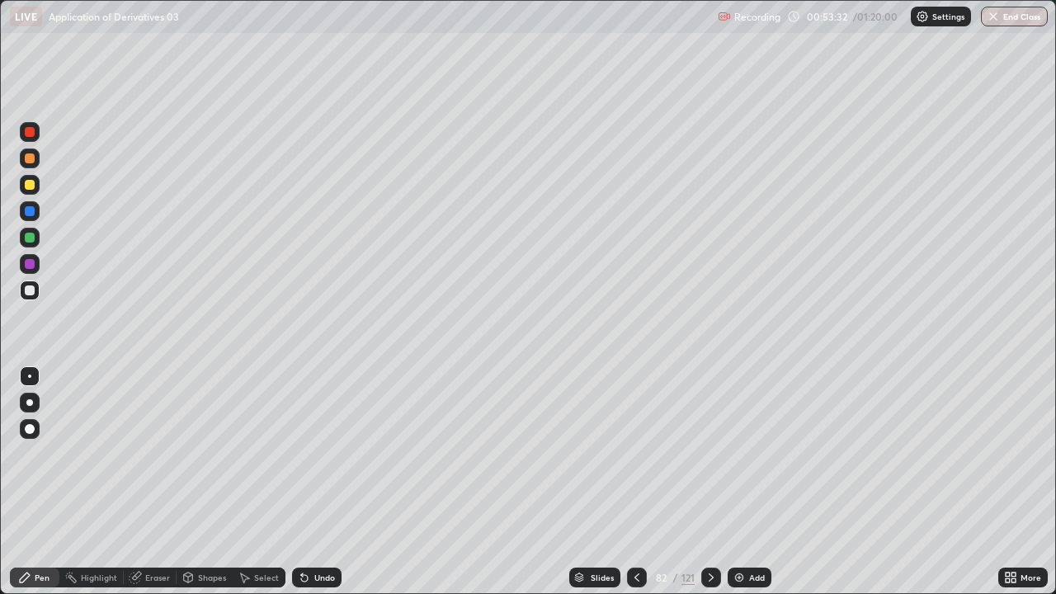
click at [165, 532] on div "Eraser" at bounding box center [150, 577] width 53 height 33
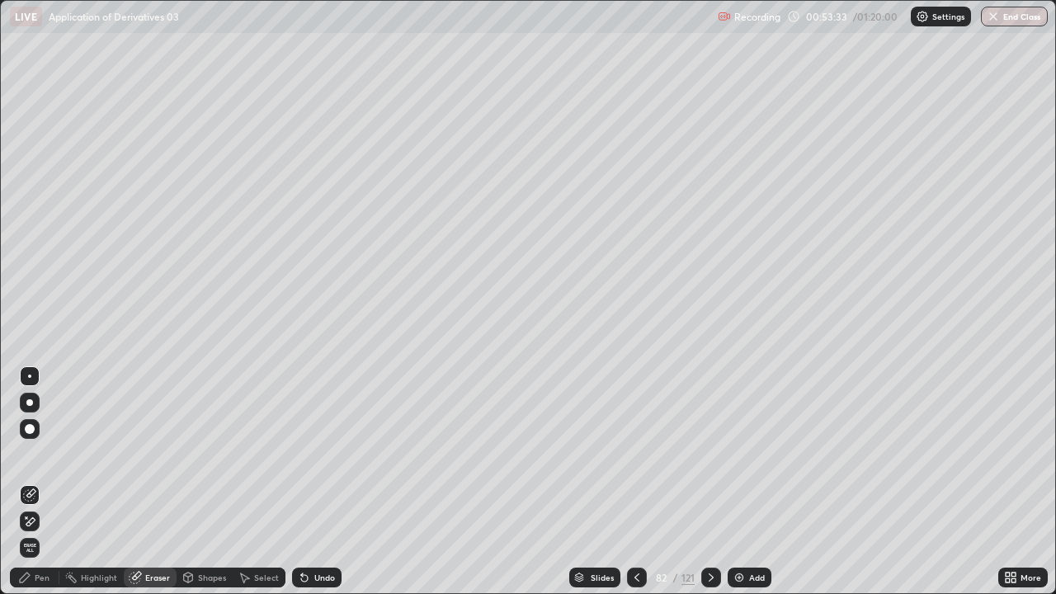
click at [41, 532] on div "Pen" at bounding box center [42, 578] width 15 height 8
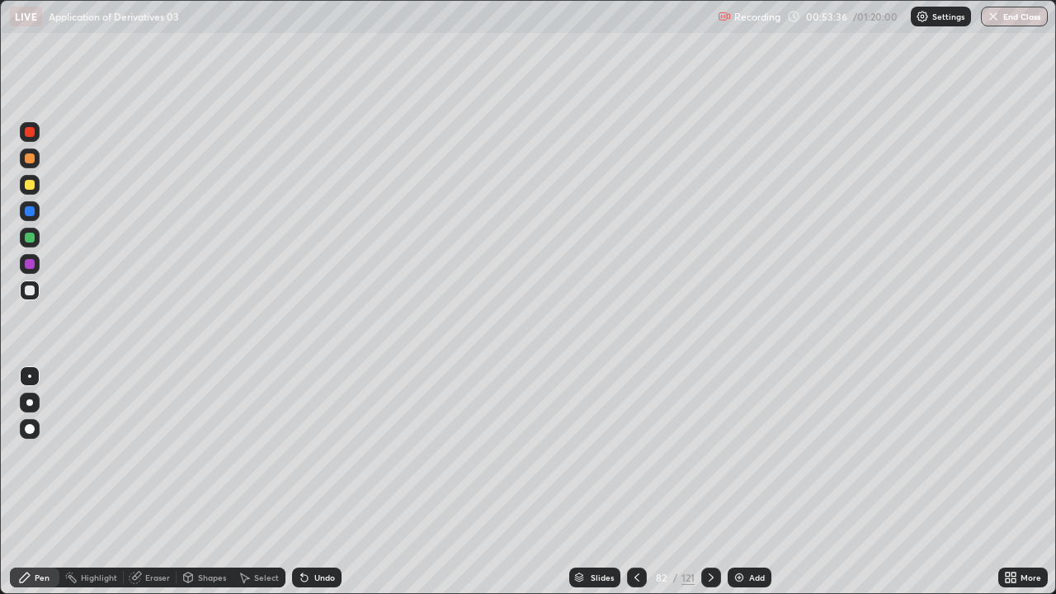
click at [203, 532] on div "Shapes" at bounding box center [205, 578] width 56 height 20
click at [209, 532] on div "Shapes" at bounding box center [205, 577] width 56 height 33
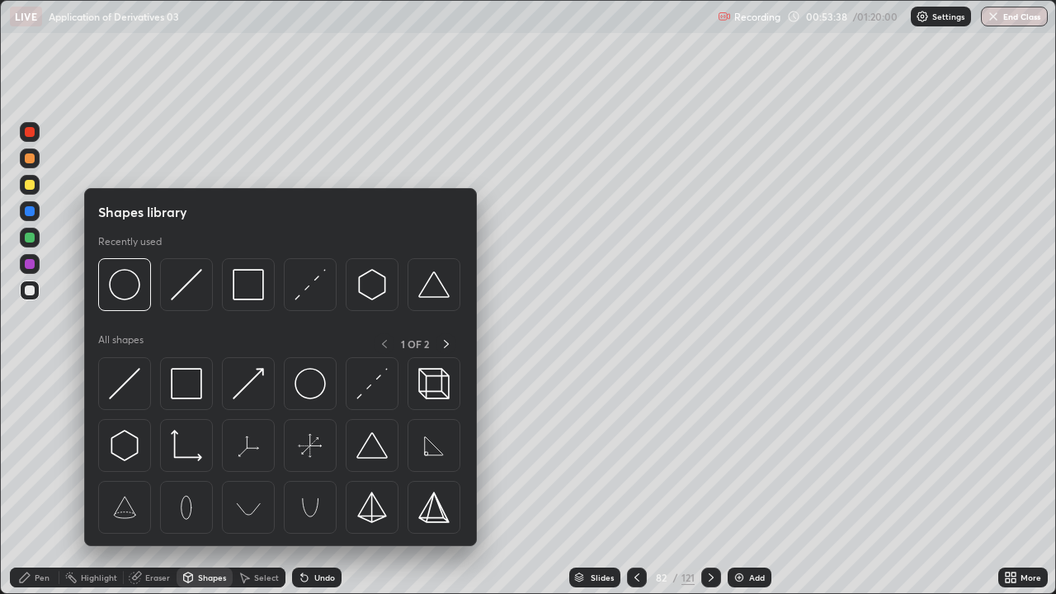
click at [30, 532] on icon at bounding box center [24, 577] width 13 height 13
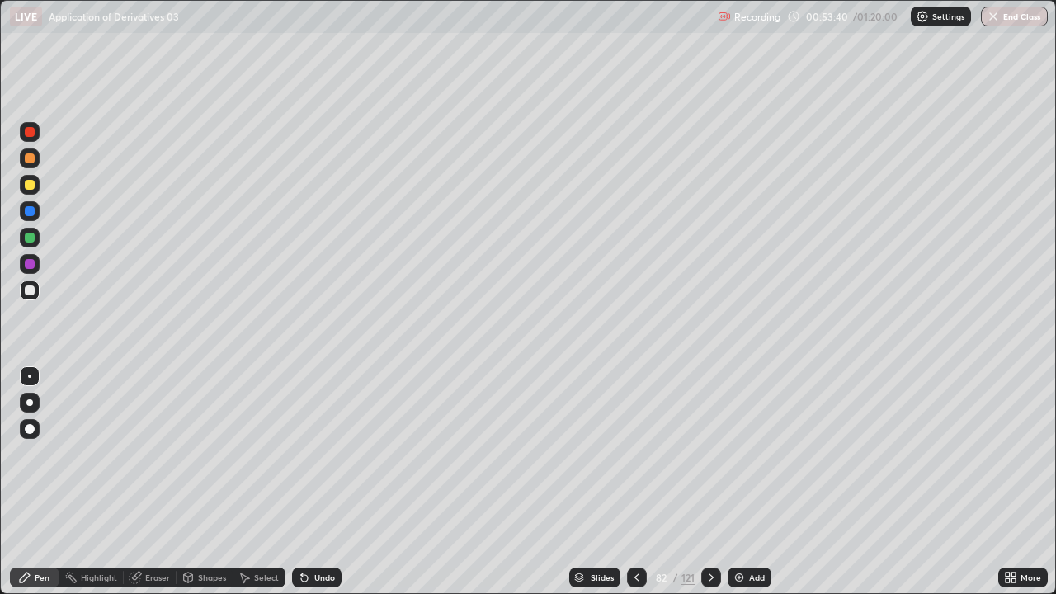
click at [315, 532] on div "Undo" at bounding box center [324, 578] width 21 height 8
click at [749, 532] on div "Add" at bounding box center [757, 578] width 16 height 8
click at [29, 205] on div at bounding box center [30, 211] width 20 height 20
click at [29, 187] on div at bounding box center [30, 185] width 10 height 10
click at [311, 532] on div "Undo" at bounding box center [317, 578] width 50 height 20
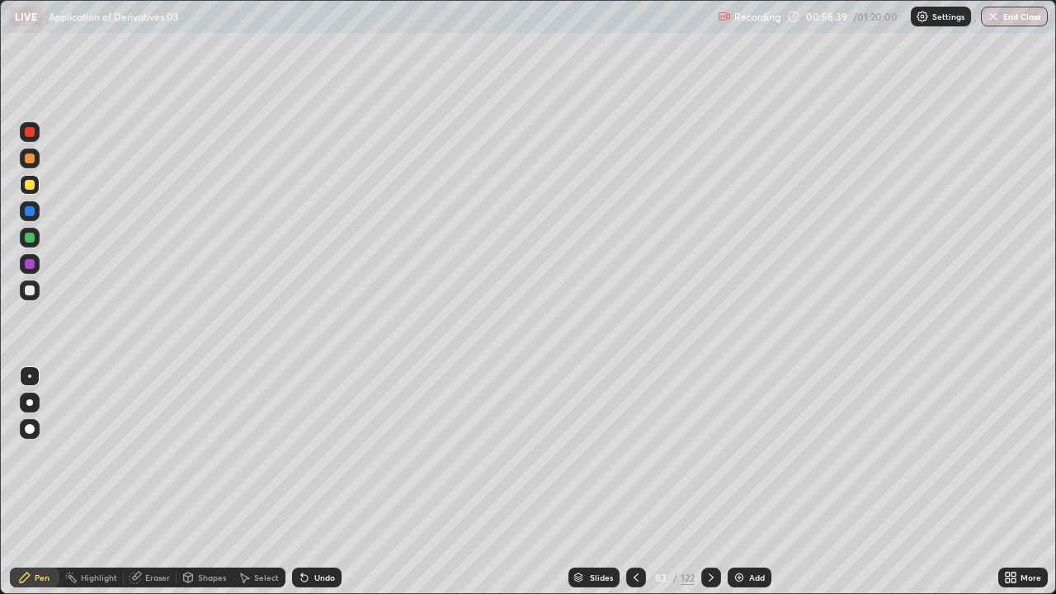
click at [314, 532] on div "Undo" at bounding box center [324, 578] width 21 height 8
click at [321, 532] on div "Undo" at bounding box center [324, 578] width 21 height 8
click at [147, 532] on div "Eraser" at bounding box center [157, 578] width 25 height 8
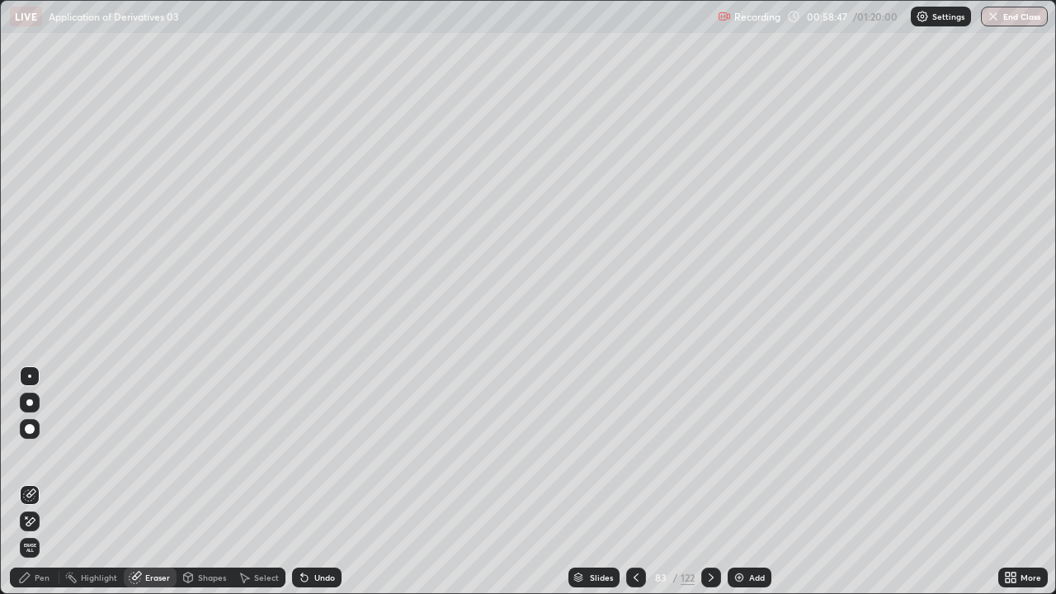
click at [32, 532] on div "Pen" at bounding box center [35, 578] width 50 height 20
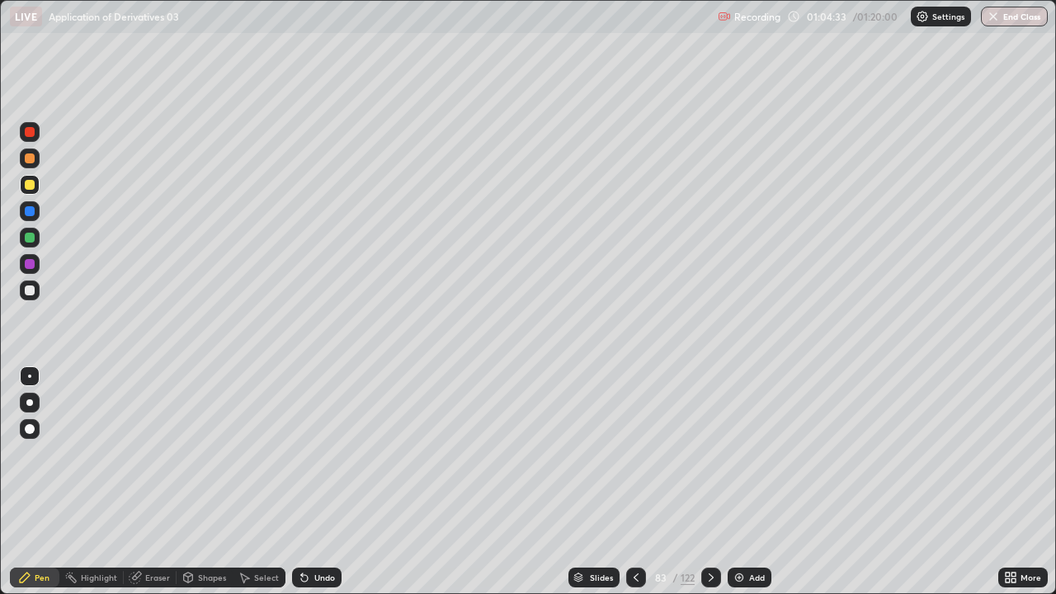
click at [708, 532] on icon at bounding box center [711, 577] width 13 height 13
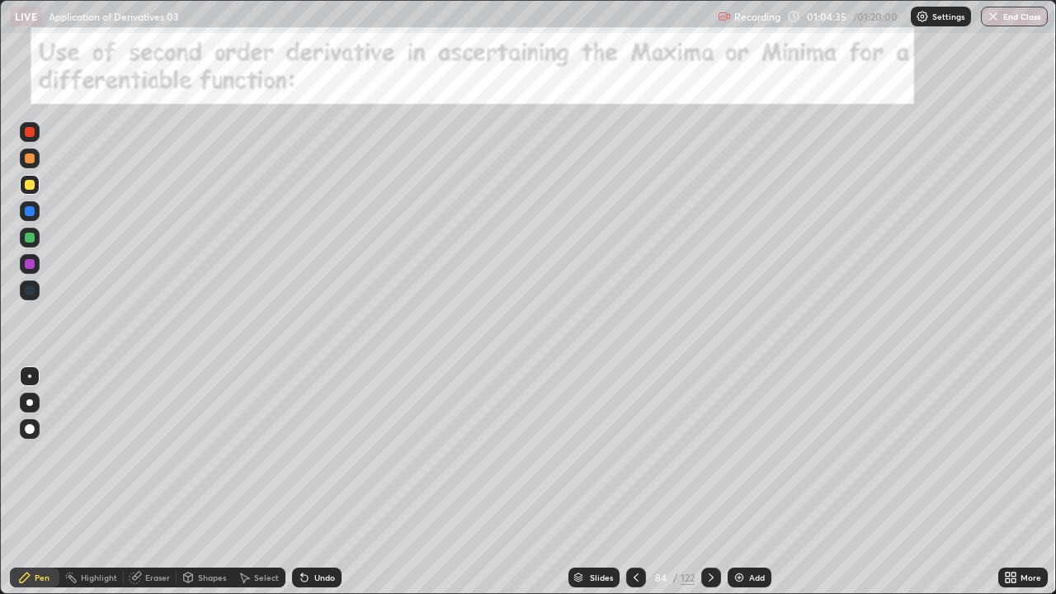
click at [635, 532] on icon at bounding box center [636, 577] width 13 height 13
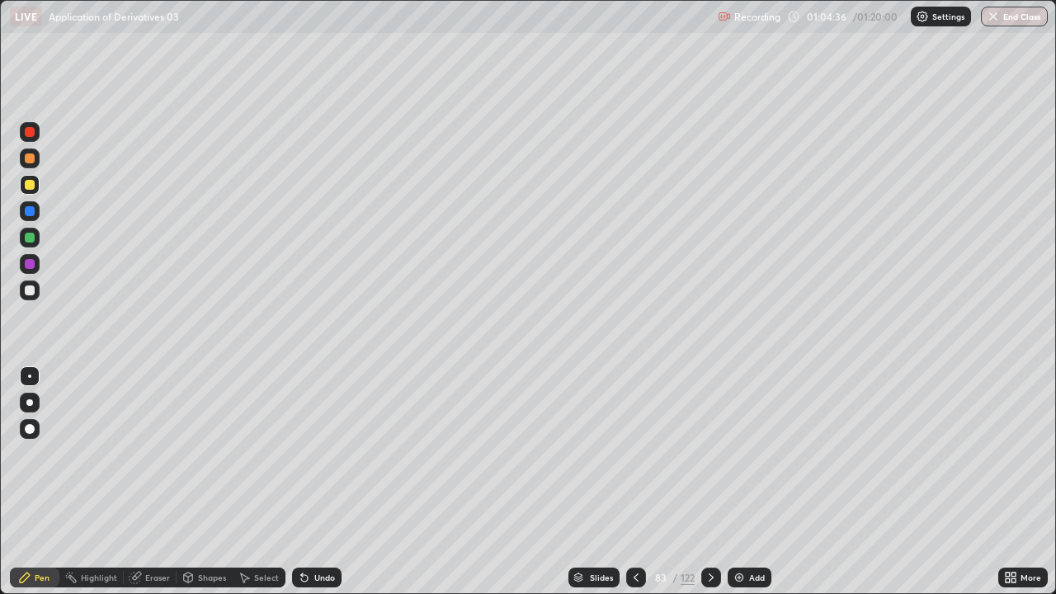
click at [743, 532] on img at bounding box center [739, 577] width 13 height 13
click at [30, 163] on div at bounding box center [30, 158] width 10 height 10
click at [28, 187] on div at bounding box center [30, 185] width 10 height 10
click at [637, 532] on icon at bounding box center [636, 577] width 13 height 13
click at [710, 532] on icon at bounding box center [712, 577] width 13 height 13
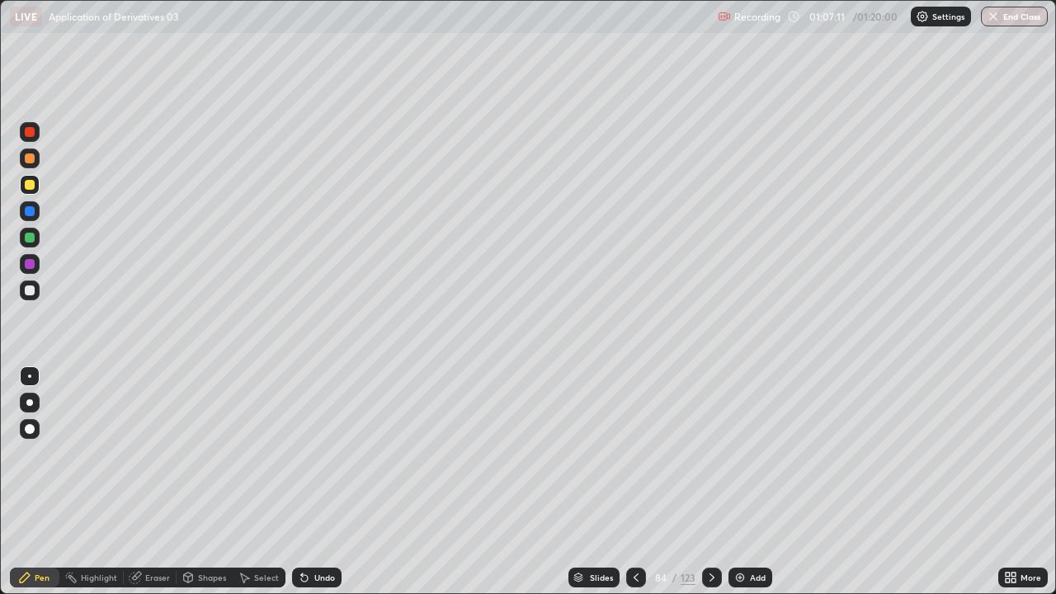
click at [741, 532] on img at bounding box center [740, 577] width 13 height 13
click at [34, 287] on div at bounding box center [30, 291] width 10 height 10
click at [27, 134] on div at bounding box center [30, 132] width 10 height 10
click at [26, 159] on div at bounding box center [30, 158] width 10 height 10
click at [29, 267] on div at bounding box center [30, 264] width 10 height 10
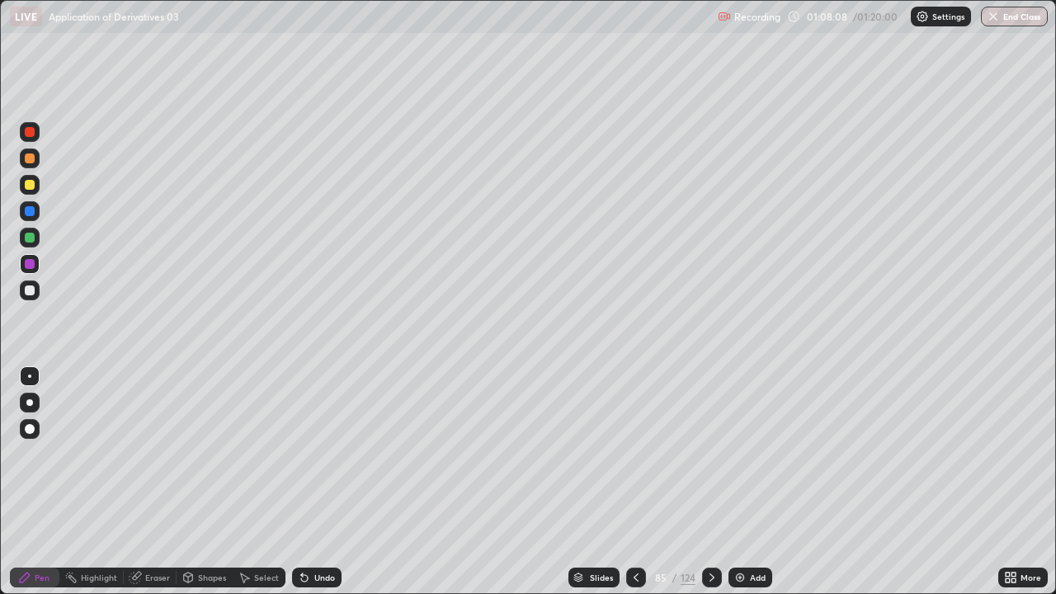
click at [29, 187] on div at bounding box center [30, 185] width 10 height 10
click at [321, 532] on div "Undo" at bounding box center [317, 578] width 50 height 20
click at [309, 532] on div "Undo" at bounding box center [317, 578] width 50 height 20
click at [632, 532] on icon at bounding box center [636, 577] width 13 height 13
click at [708, 532] on icon at bounding box center [712, 577] width 13 height 13
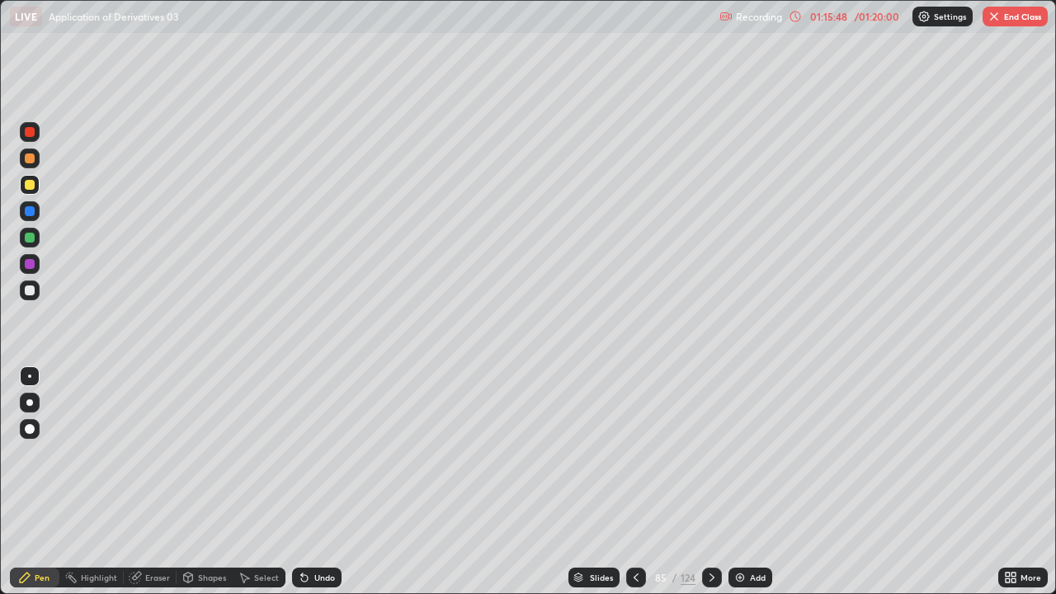
click at [1004, 19] on button "End Class" at bounding box center [1015, 17] width 65 height 20
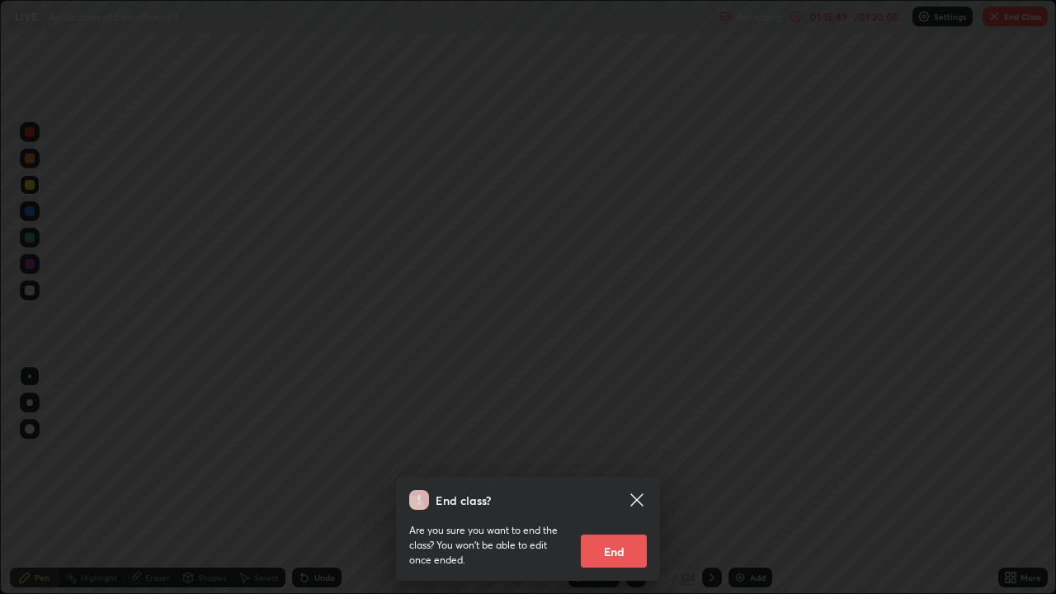
click at [609, 532] on button "End" at bounding box center [614, 551] width 66 height 33
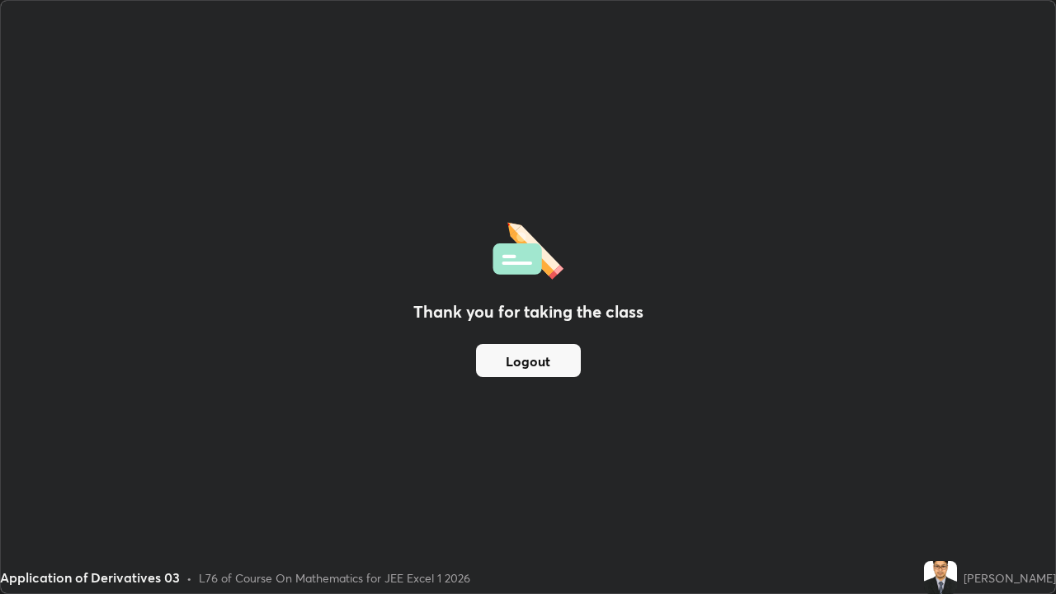
click at [527, 357] on button "Logout" at bounding box center [528, 360] width 105 height 33
